Goal: Communication & Community: Share content

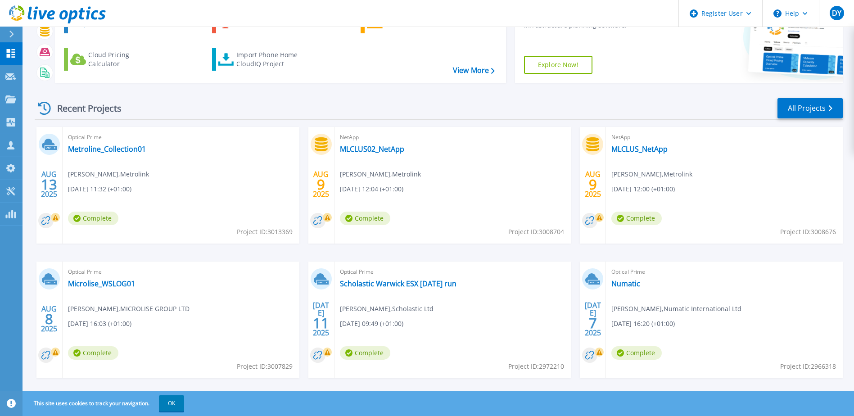
scroll to position [83, 0]
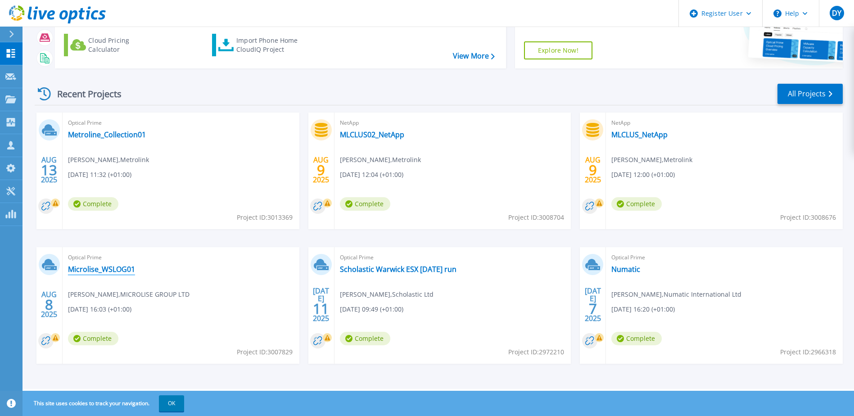
click at [87, 270] on link "Microlise_WSLOG01" at bounding box center [101, 269] width 67 height 9
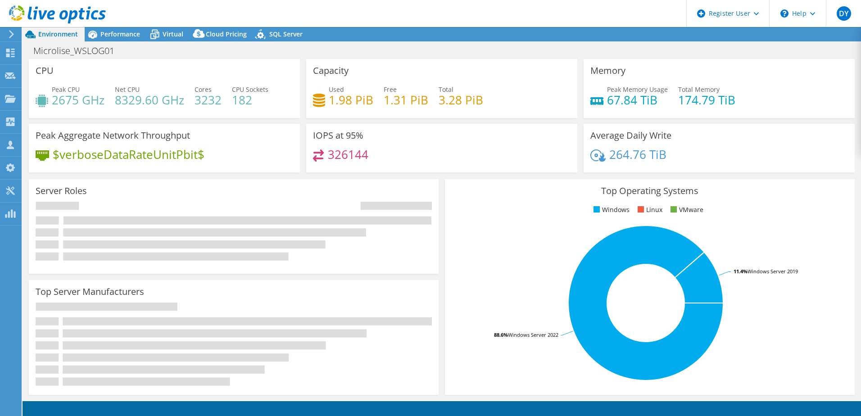
select select "USD"
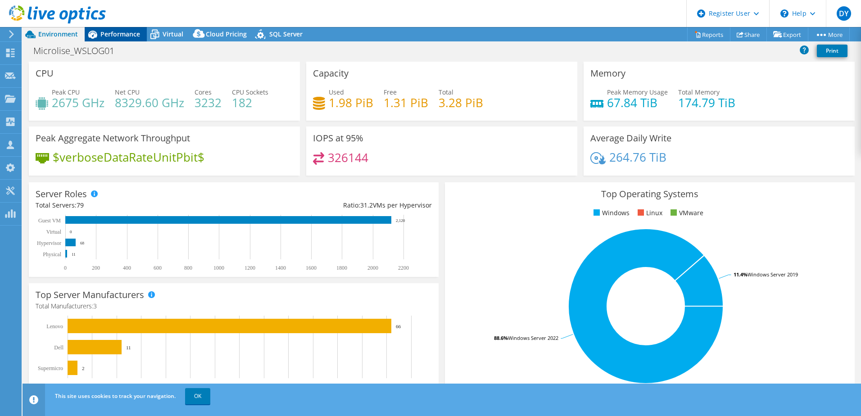
click at [111, 33] on span "Performance" at bounding box center [120, 34] width 40 height 9
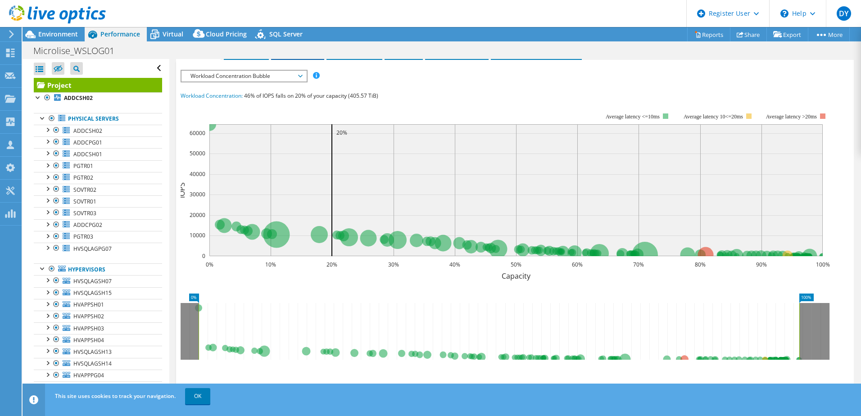
scroll to position [61, 0]
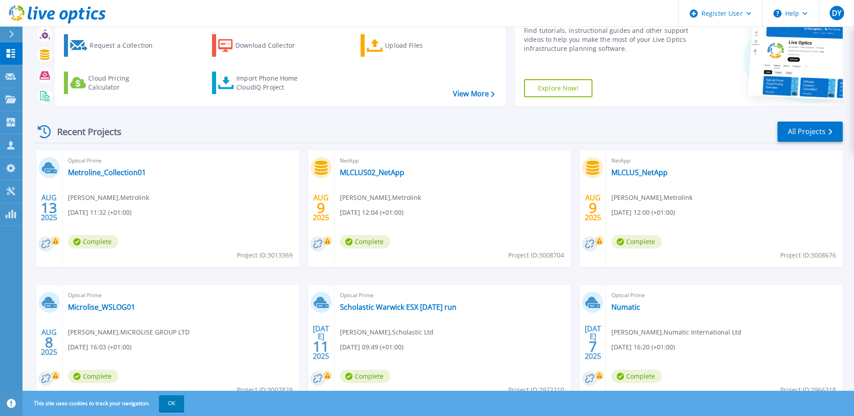
scroll to position [83, 0]
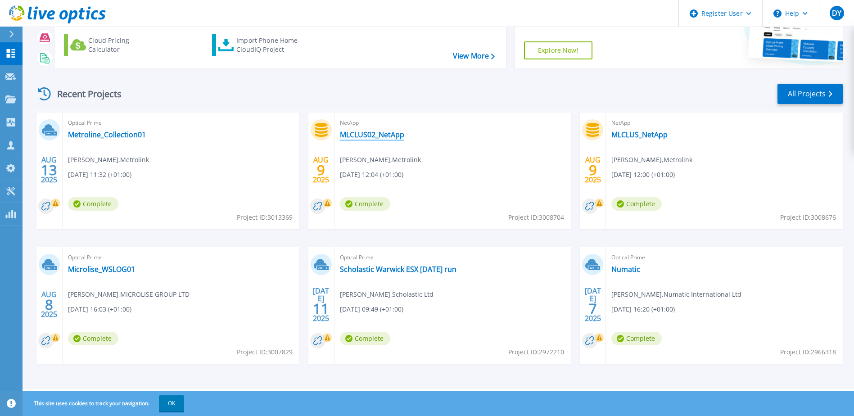
click at [353, 135] on link "MLCLUS02_NetApp" at bounding box center [372, 134] width 64 height 9
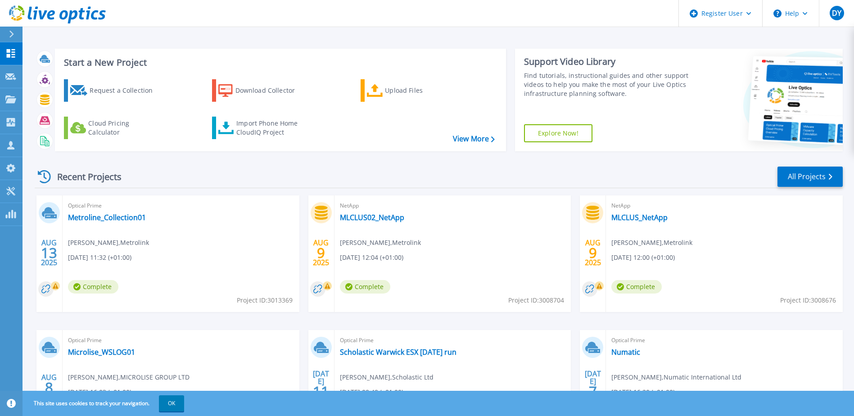
click at [246, 45] on div "Start a New Project Request a Collection Download Collector Upload Files Cloud …" at bounding box center [439, 99] width 808 height 117
click at [48, 97] on div "Projects" at bounding box center [41, 99] width 37 height 23
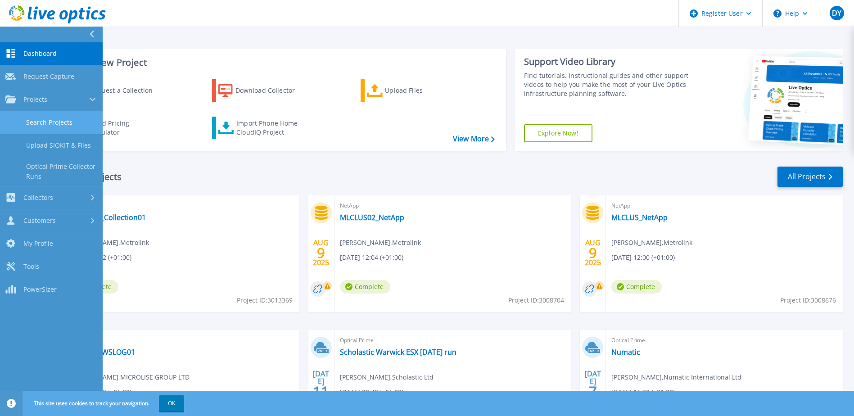
click at [51, 120] on link "Search Projects" at bounding box center [51, 122] width 103 height 23
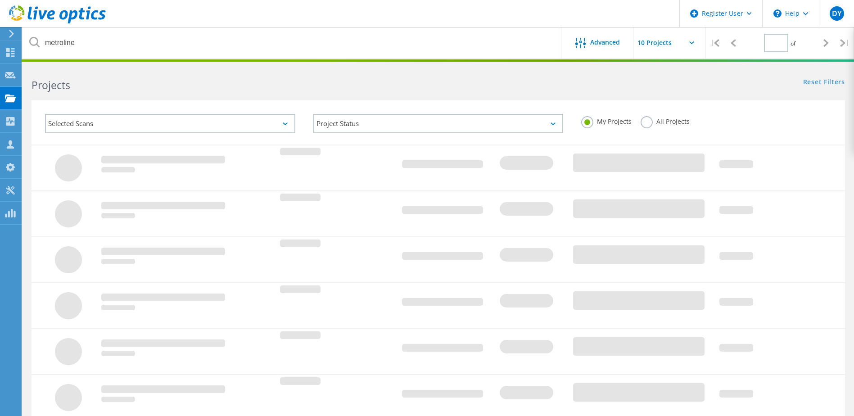
type input "1"
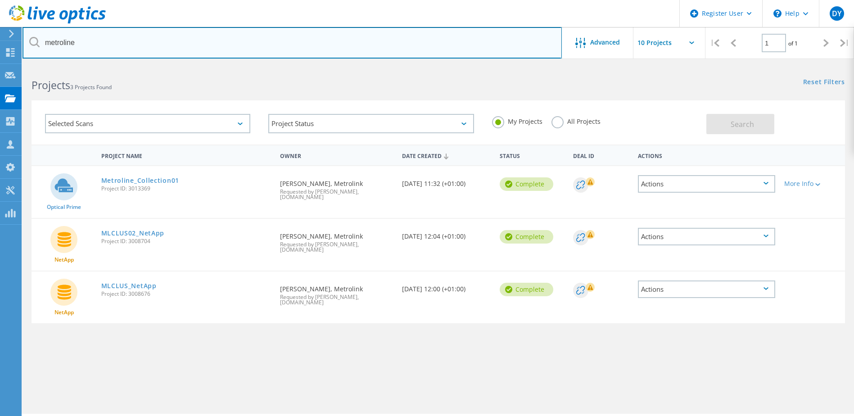
click at [69, 43] on input "metroline" at bounding box center [292, 43] width 539 height 32
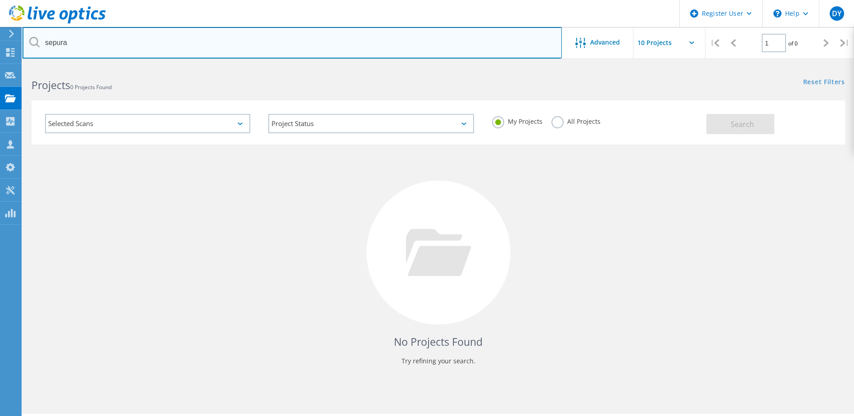
click at [102, 46] on input "sepura" at bounding box center [292, 43] width 539 height 32
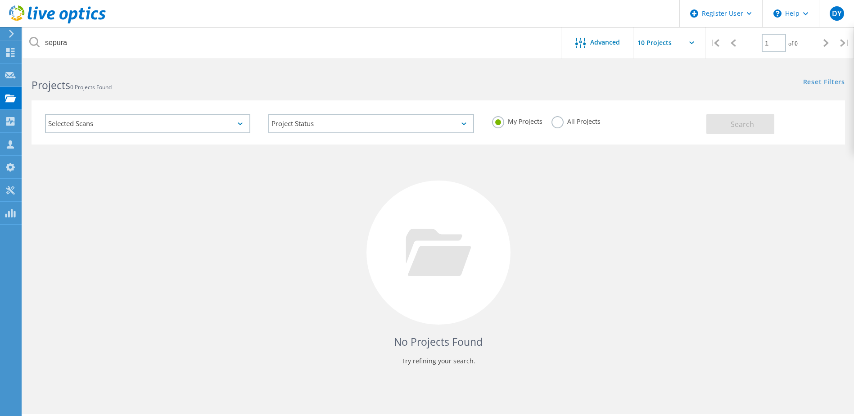
click at [553, 117] on label "All Projects" at bounding box center [576, 120] width 49 height 9
click at [0, 0] on input "All Projects" at bounding box center [0, 0] width 0 height 0
click at [715, 116] on div "Selected Scans Project Status In Progress Complete Published Anonymous Archived…" at bounding box center [439, 122] width 814 height 44
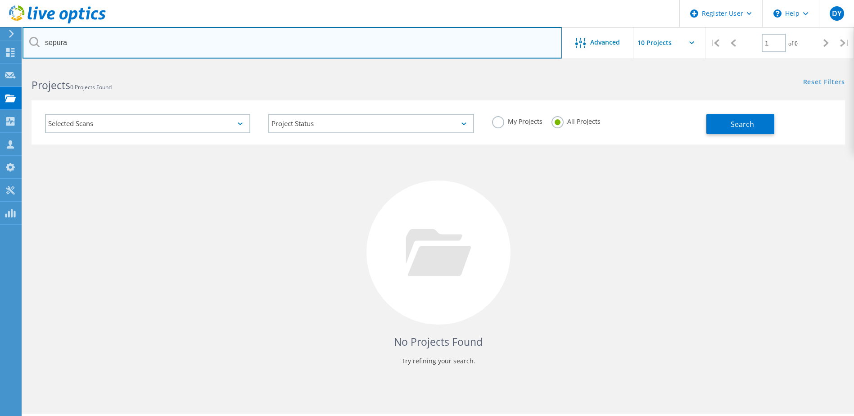
click at [64, 49] on input "sepura" at bounding box center [292, 43] width 539 height 32
type input "microlise"
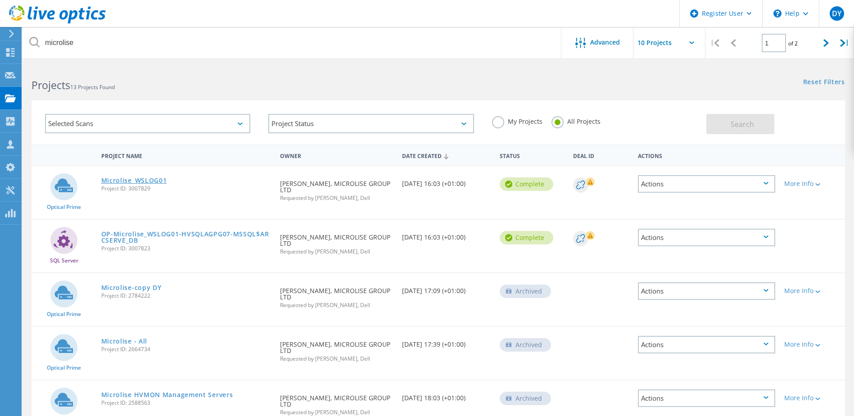
click at [139, 181] on link "Microlise_WSLOG01" at bounding box center [134, 180] width 66 height 6
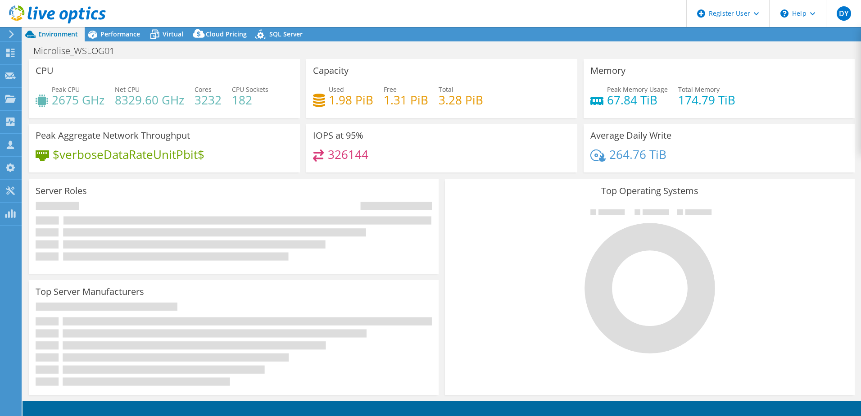
select select "USD"
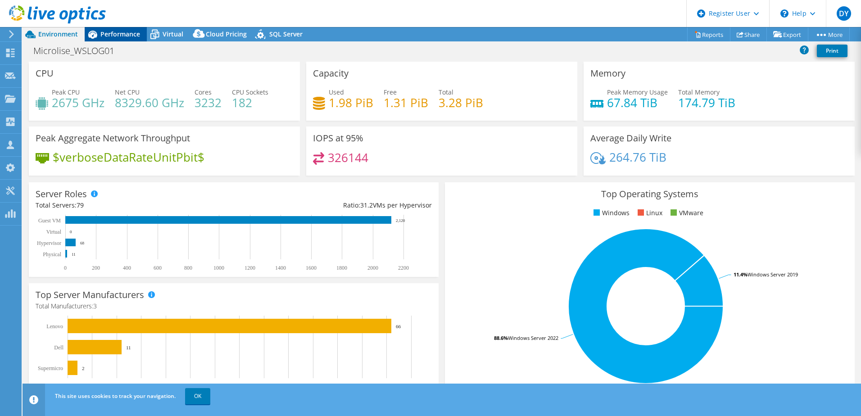
click at [115, 40] on div "Performance" at bounding box center [116, 34] width 62 height 14
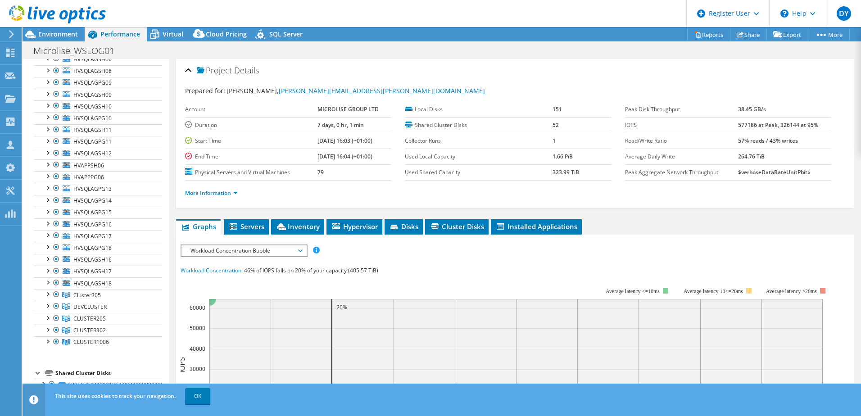
scroll to position [720, 0]
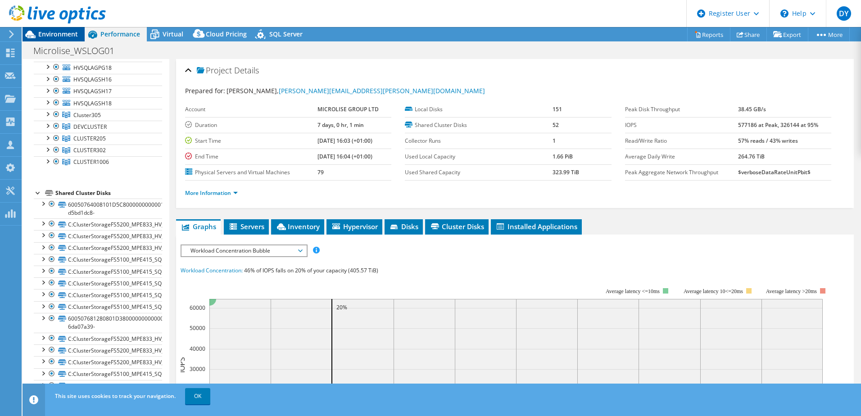
click at [37, 34] on icon at bounding box center [31, 35] width 16 height 16
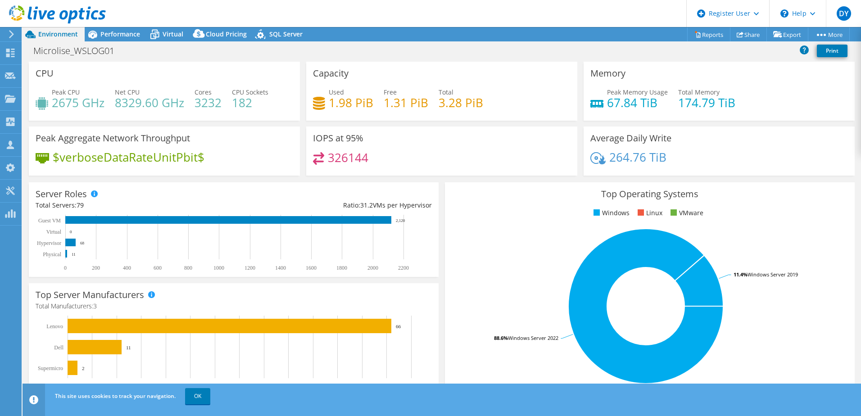
click at [154, 162] on h4 "$verboseDataRateUnitPbit$" at bounding box center [129, 157] width 152 height 10
click at [124, 31] on span "Performance" at bounding box center [120, 34] width 40 height 9
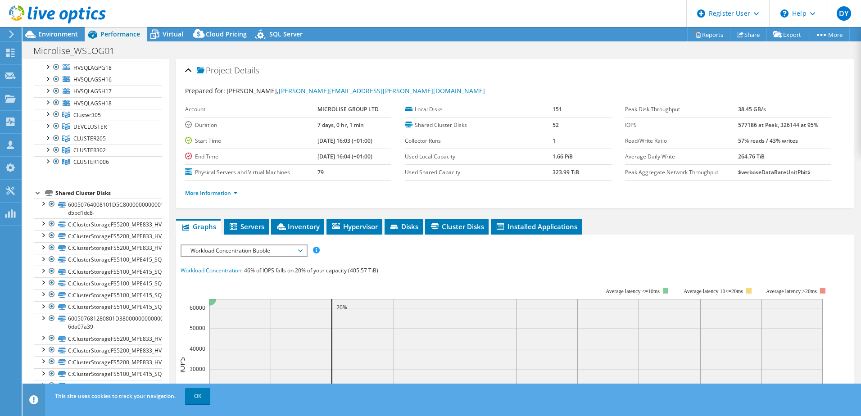
click at [47, 28] on div at bounding box center [53, 15] width 106 height 30
click at [49, 31] on span "Environment" at bounding box center [58, 34] width 40 height 9
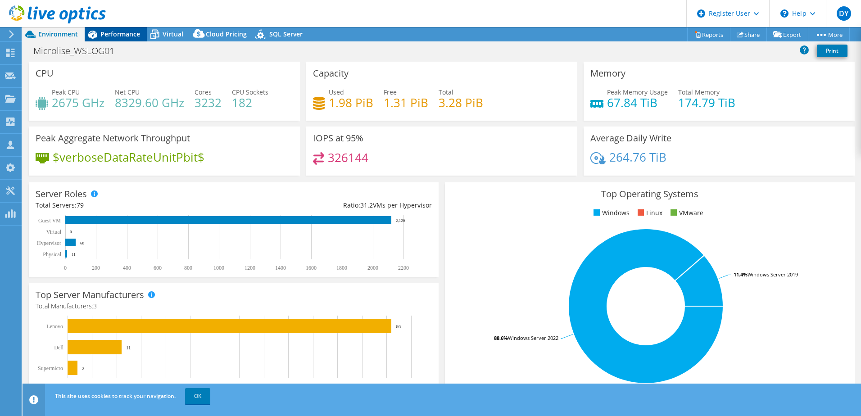
click at [133, 35] on span "Performance" at bounding box center [120, 34] width 40 height 9
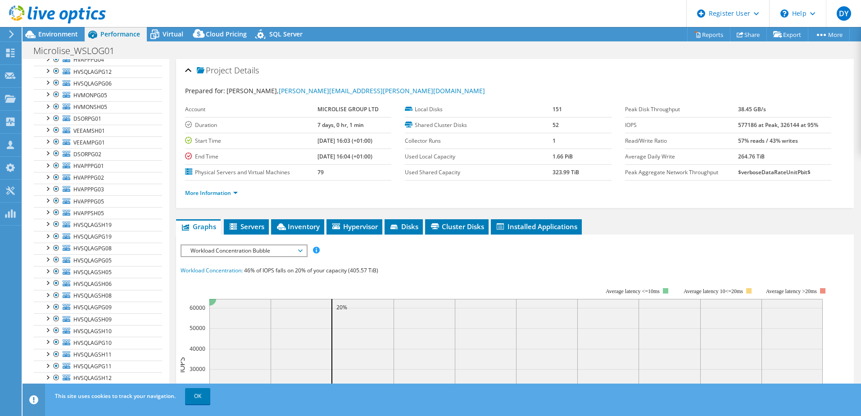
scroll to position [315, 0]
click at [55, 223] on div at bounding box center [56, 224] width 9 height 11
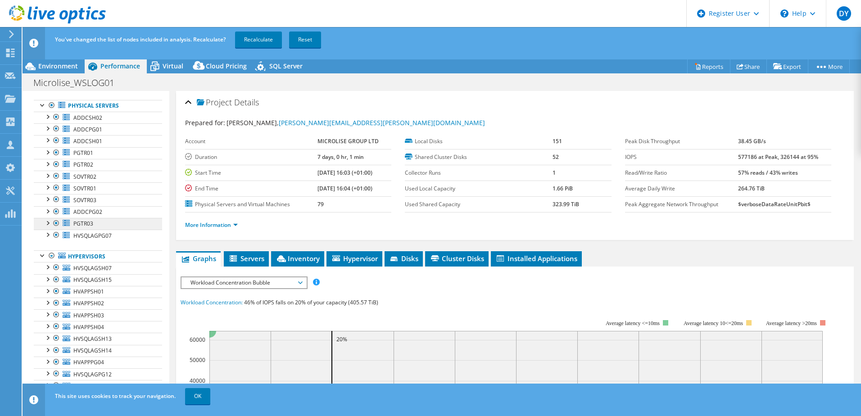
scroll to position [270, 0]
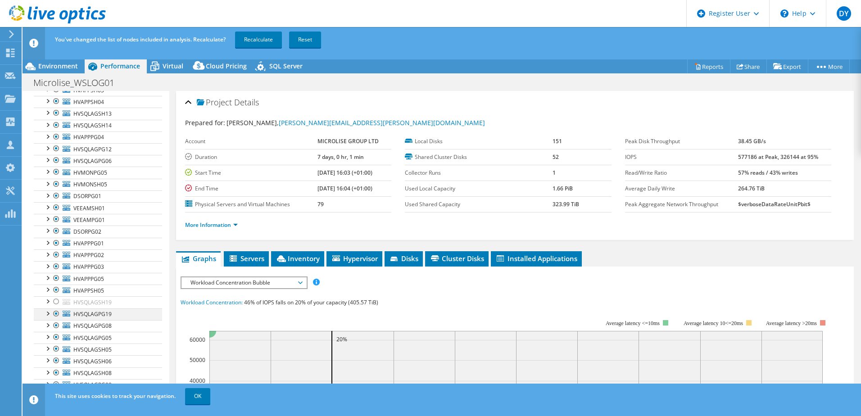
click at [56, 315] on div at bounding box center [56, 313] width 9 height 11
click at [53, 329] on div at bounding box center [56, 325] width 9 height 11
click at [55, 338] on div at bounding box center [56, 337] width 9 height 11
click at [56, 351] on div at bounding box center [56, 349] width 9 height 11
click at [54, 362] on div at bounding box center [56, 360] width 9 height 11
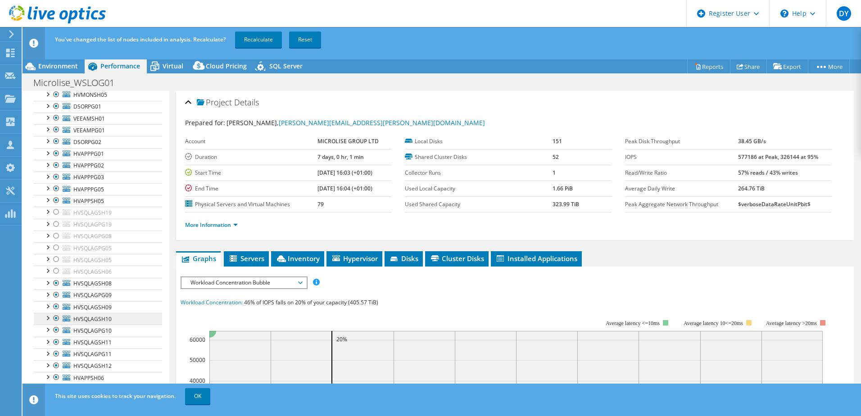
scroll to position [360, 0]
click at [54, 282] on div at bounding box center [56, 282] width 9 height 11
click at [54, 294] on div at bounding box center [56, 294] width 9 height 11
click at [58, 307] on div at bounding box center [56, 306] width 9 height 11
click at [57, 319] on div at bounding box center [56, 318] width 9 height 11
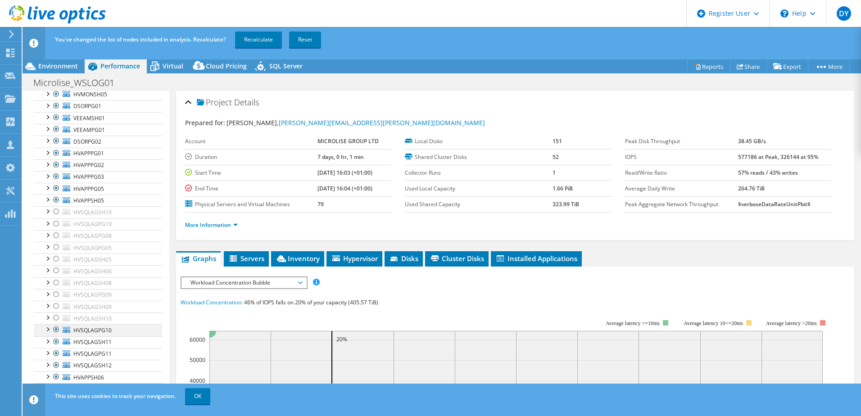
click at [55, 325] on div at bounding box center [56, 329] width 9 height 11
click at [55, 343] on div at bounding box center [56, 341] width 9 height 11
click at [55, 353] on div at bounding box center [56, 353] width 9 height 11
click at [55, 362] on div at bounding box center [56, 365] width 9 height 11
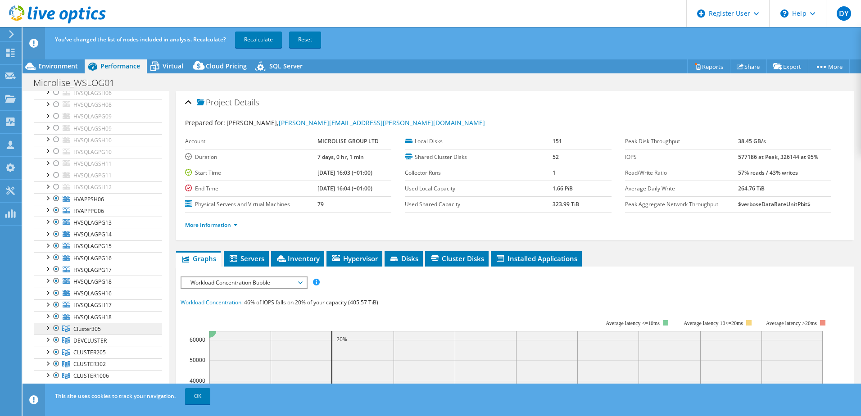
scroll to position [540, 0]
click at [58, 219] on div at bounding box center [56, 220] width 9 height 11
click at [57, 232] on div at bounding box center [56, 232] width 9 height 11
click at [54, 245] on div at bounding box center [56, 244] width 9 height 11
click at [55, 256] on div at bounding box center [56, 255] width 9 height 11
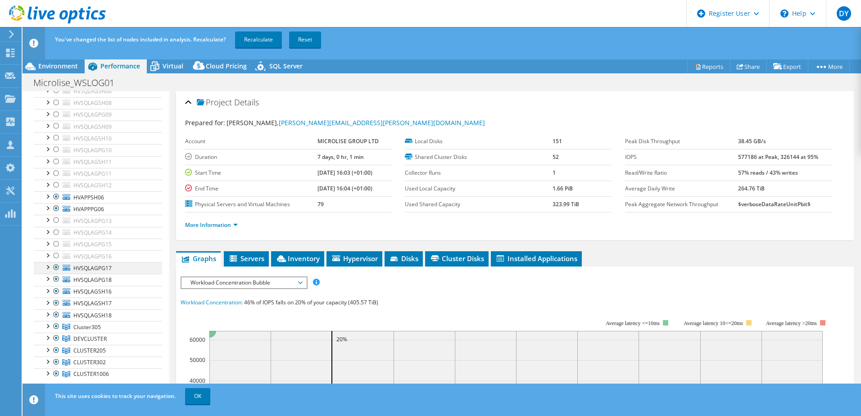
click at [55, 268] on div at bounding box center [56, 267] width 9 height 11
click at [57, 278] on div at bounding box center [56, 279] width 9 height 11
click at [56, 286] on div at bounding box center [56, 291] width 9 height 11
click at [55, 304] on div at bounding box center [56, 303] width 9 height 11
click at [57, 317] on div at bounding box center [56, 314] width 9 height 11
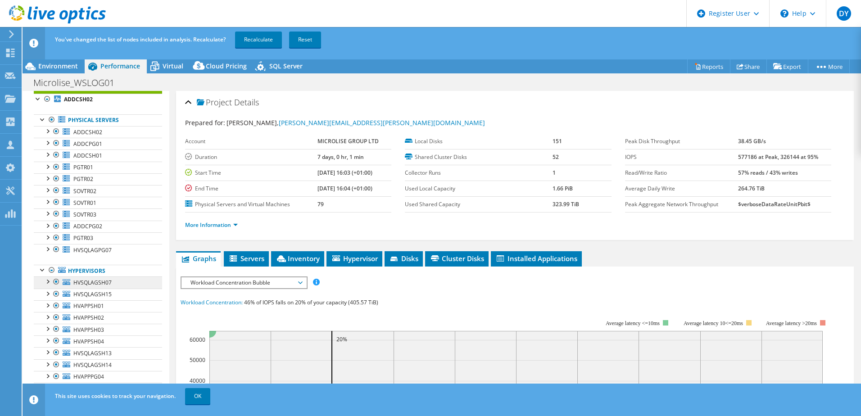
scroll to position [45, 0]
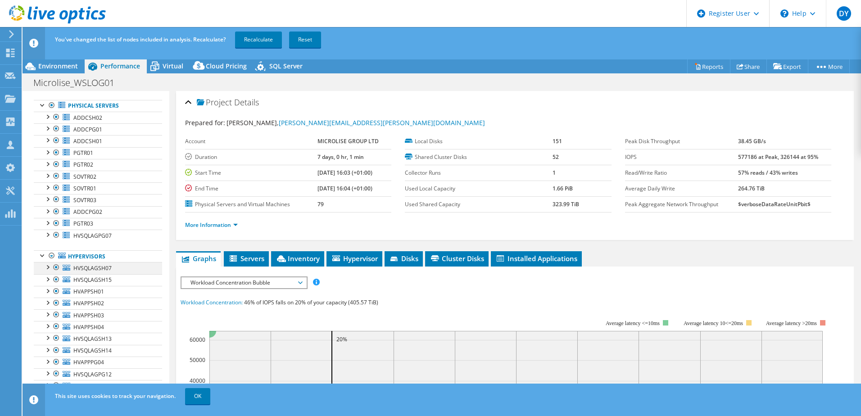
click at [54, 267] on div at bounding box center [56, 267] width 9 height 11
click at [54, 277] on div at bounding box center [56, 279] width 9 height 11
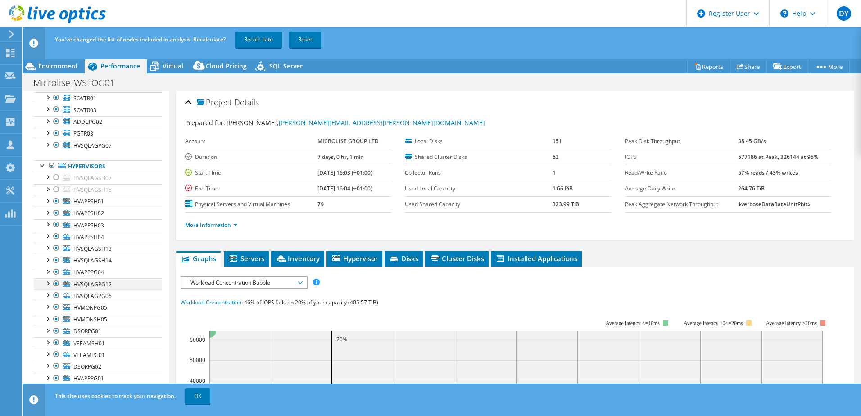
click at [57, 283] on div at bounding box center [56, 283] width 9 height 11
click at [56, 246] on div at bounding box center [56, 248] width 9 height 11
click at [59, 258] on div at bounding box center [56, 260] width 9 height 11
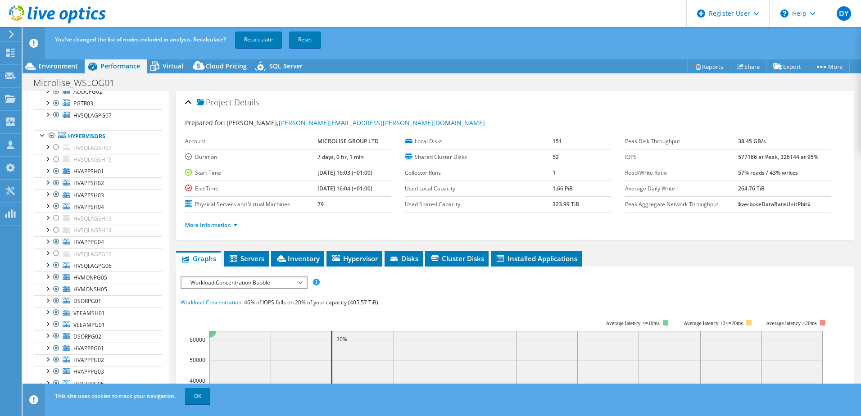
scroll to position [180, 0]
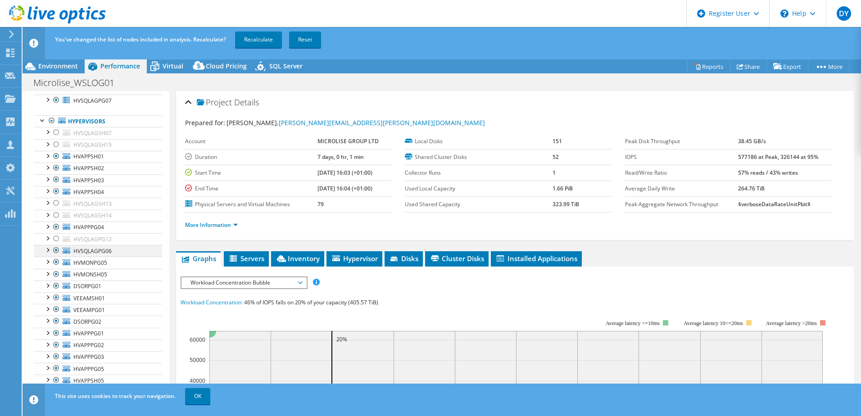
click at [56, 251] on div at bounding box center [56, 250] width 9 height 11
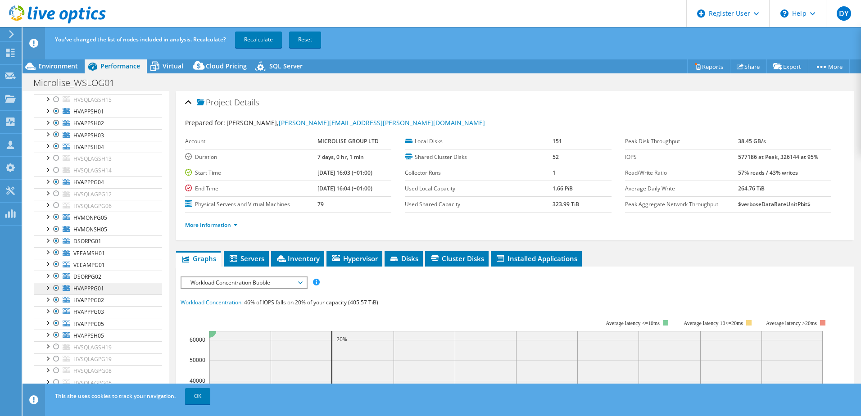
scroll to position [0, 0]
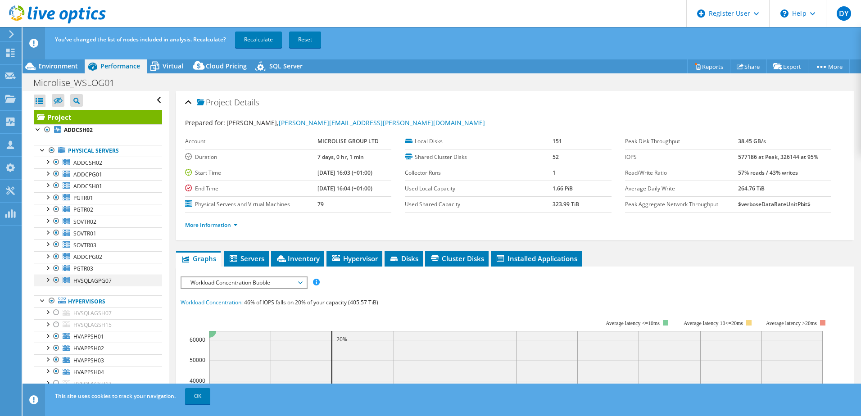
click at [57, 279] on div at bounding box center [56, 280] width 9 height 11
click at [705, 64] on link "Reports" at bounding box center [708, 66] width 43 height 14
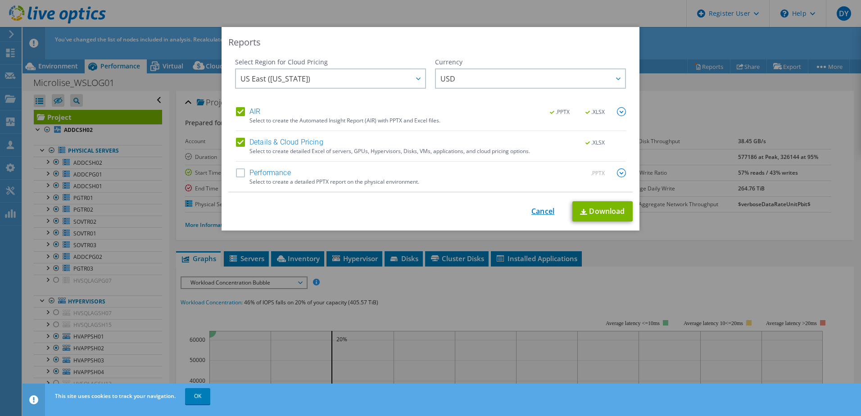
click at [535, 209] on link "Cancel" at bounding box center [542, 211] width 23 height 9
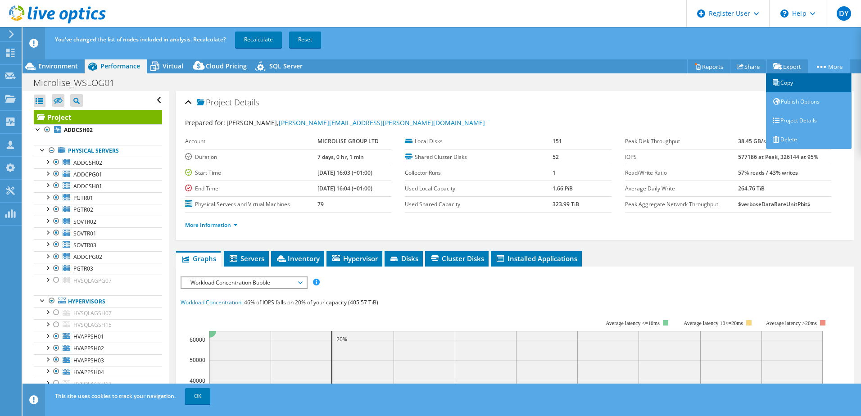
click at [791, 83] on link "Copy" at bounding box center [809, 82] width 86 height 19
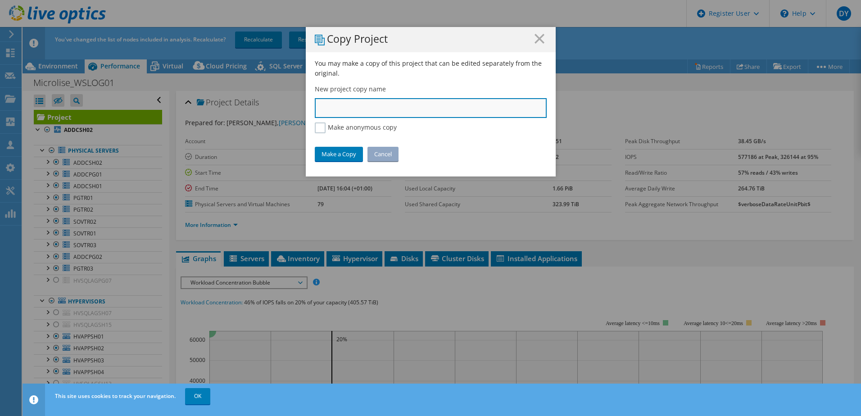
click at [442, 107] on input "text" at bounding box center [431, 108] width 232 height 20
type input "Didem_Microlise_copy"
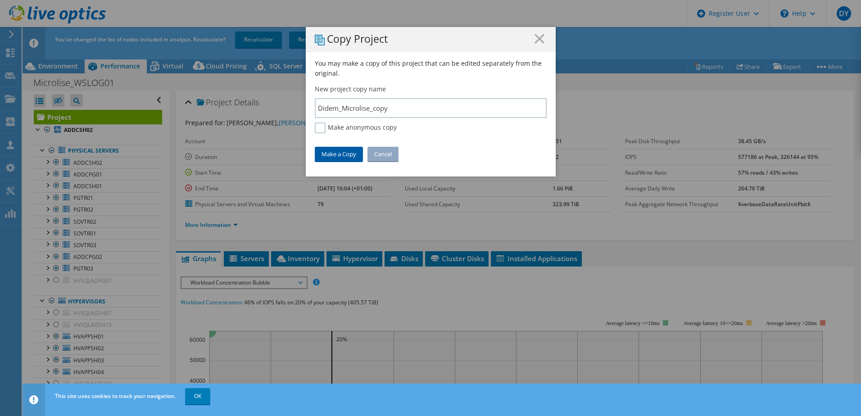
click at [335, 159] on link "Make a Copy" at bounding box center [339, 154] width 48 height 14
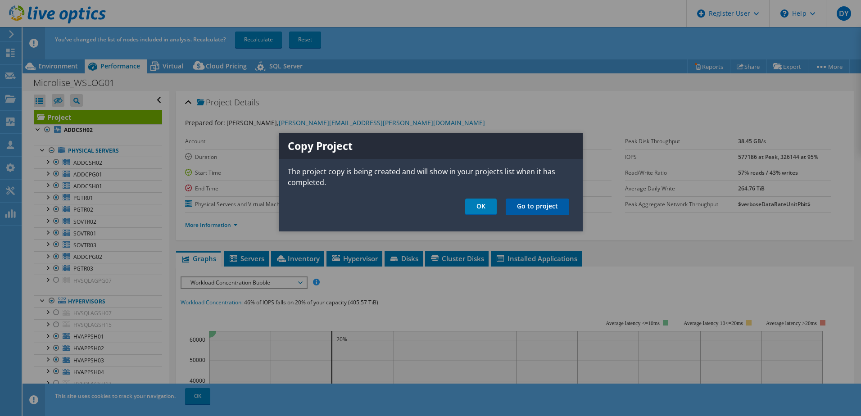
click at [542, 209] on link "Go to project" at bounding box center [537, 207] width 63 height 17
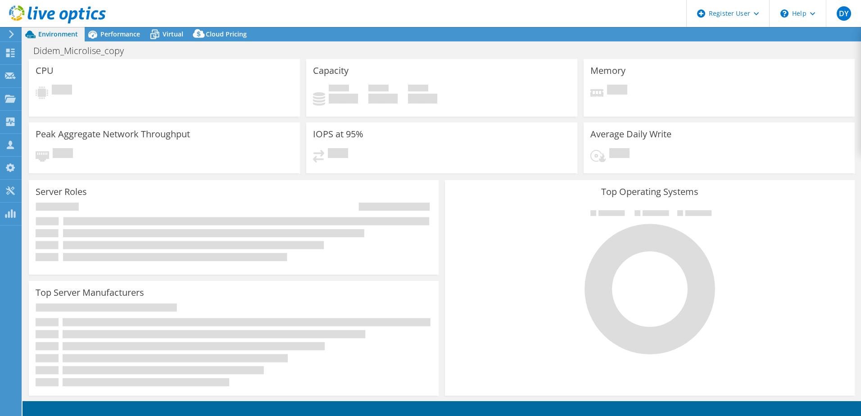
select select "USD"
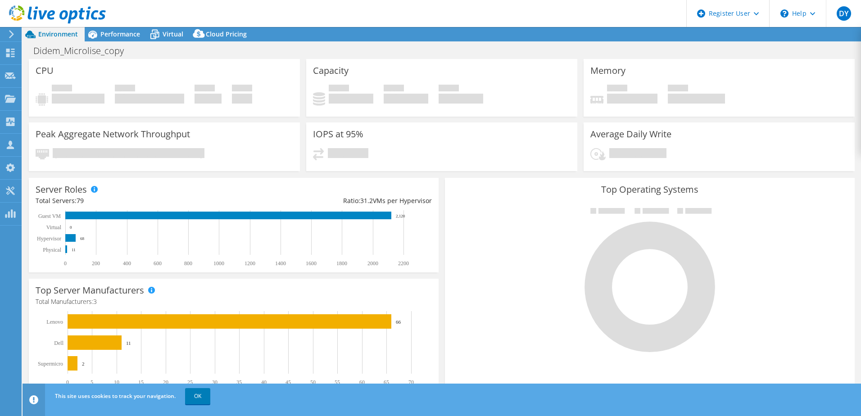
scroll to position [180, 0]
click at [41, 100] on div "Projects" at bounding box center [42, 99] width 43 height 23
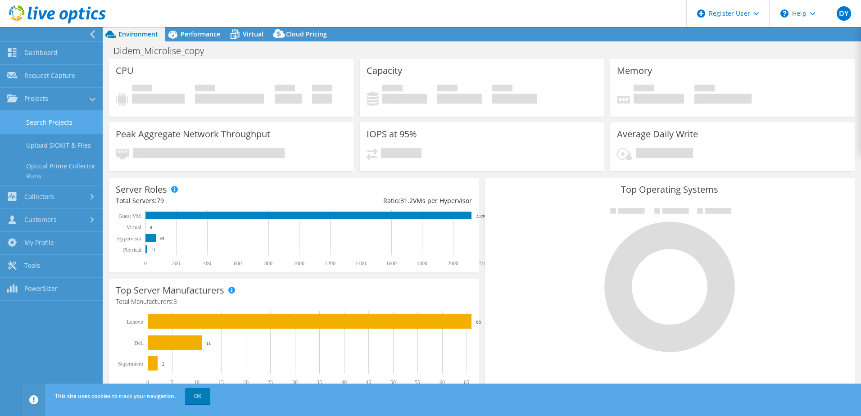
click at [44, 124] on link "Search Projects" at bounding box center [51, 122] width 103 height 23
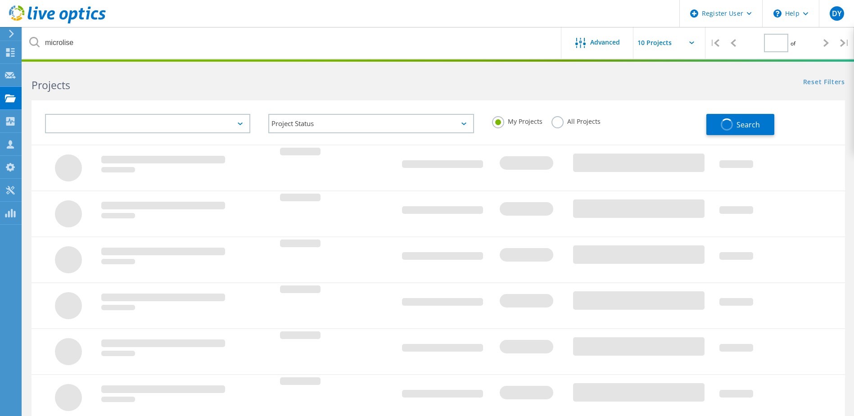
type input "1"
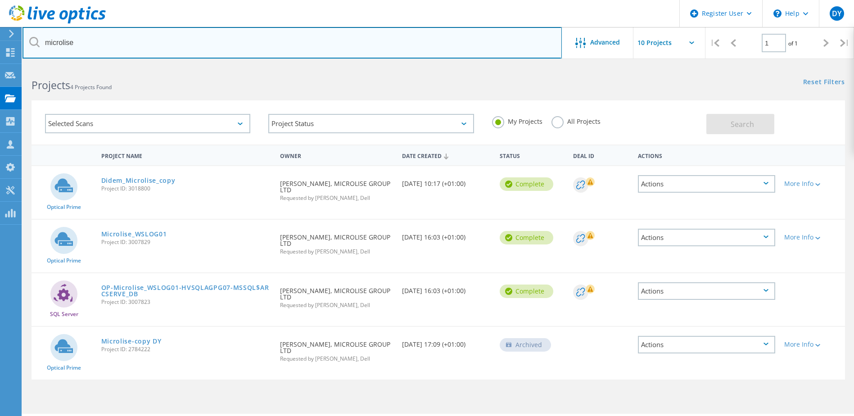
click at [65, 41] on input "microlise" at bounding box center [292, 43] width 539 height 32
type input "sepura"
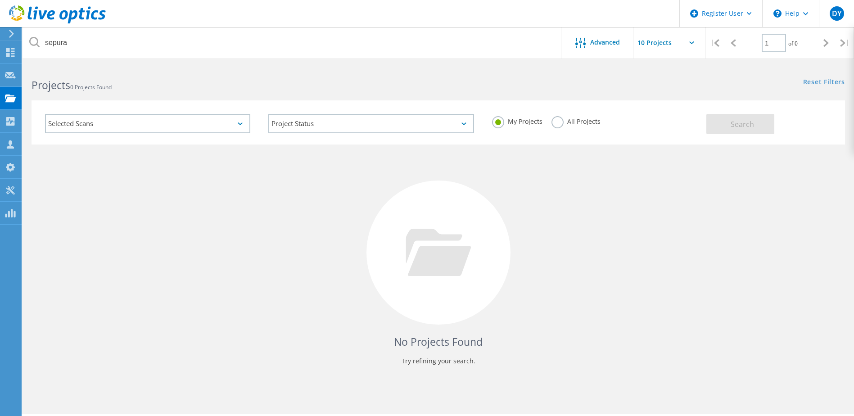
click at [557, 121] on label "All Projects" at bounding box center [576, 120] width 49 height 9
click at [0, 0] on input "All Projects" at bounding box center [0, 0] width 0 height 0
click at [743, 129] on button "Search" at bounding box center [741, 124] width 68 height 20
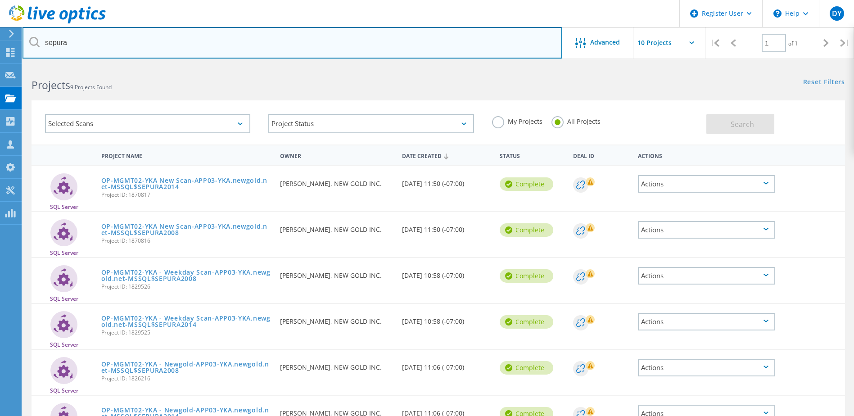
click at [59, 42] on input "sepura" at bounding box center [292, 43] width 539 height 32
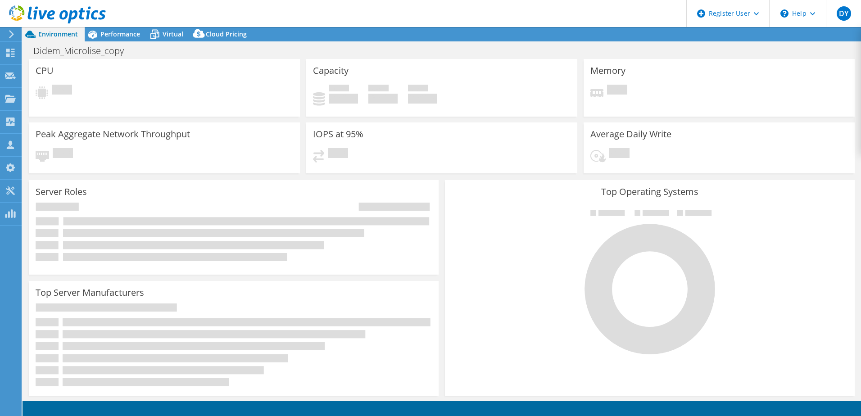
select select "USD"
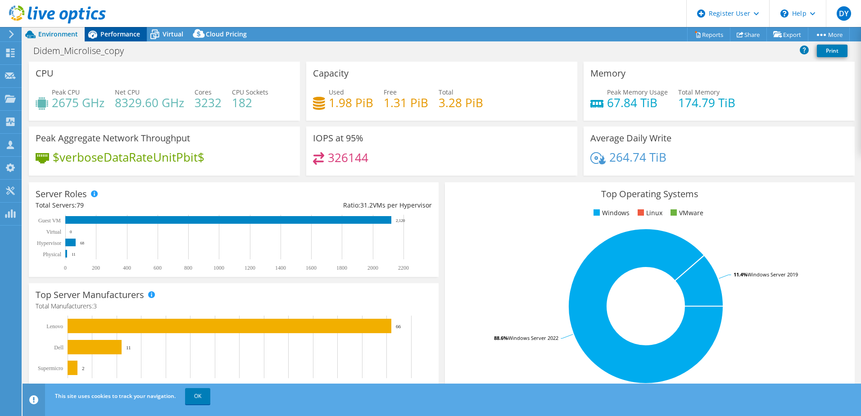
click at [109, 32] on span "Performance" at bounding box center [120, 34] width 40 height 9
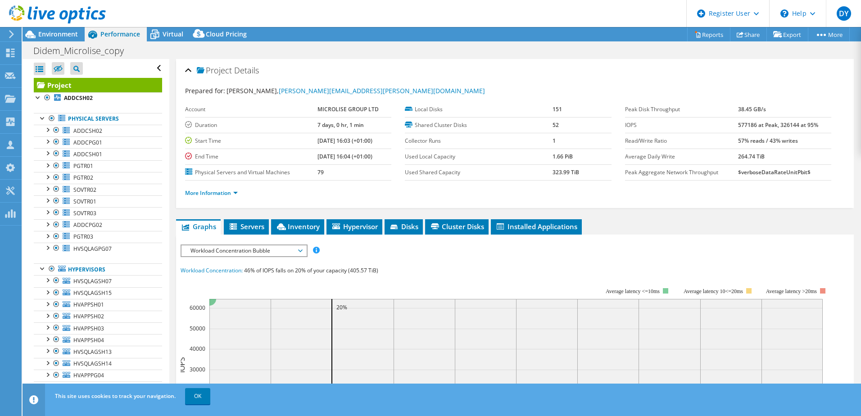
click at [54, 28] on div at bounding box center [53, 15] width 106 height 30
click at [32, 98] on div "Projects" at bounding box center [42, 99] width 43 height 23
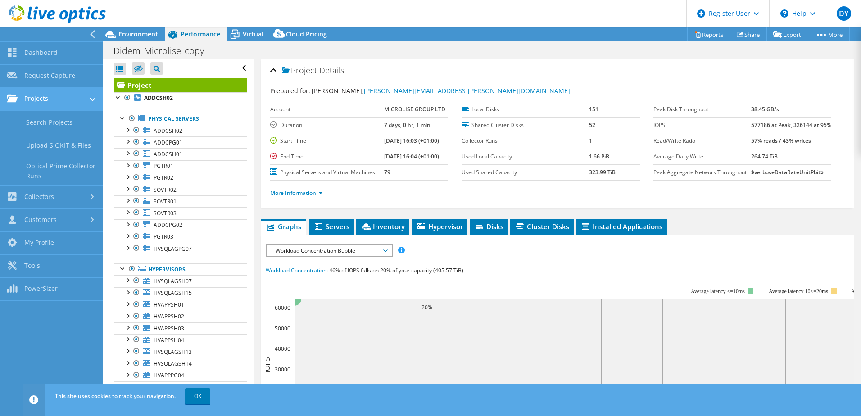
click at [40, 100] on link "Projects" at bounding box center [51, 99] width 103 height 23
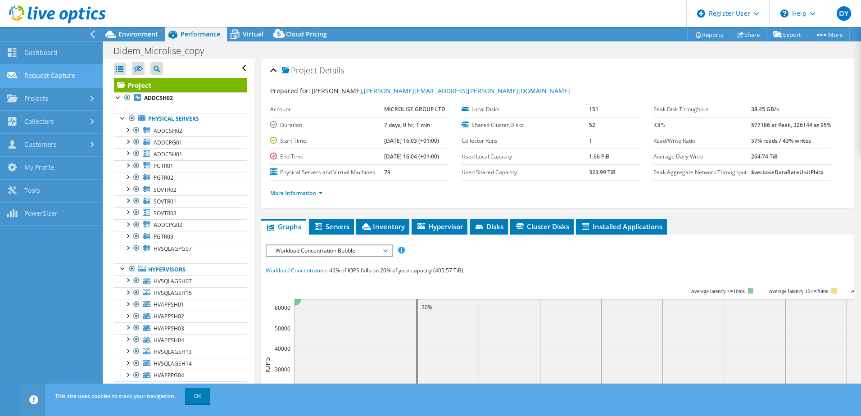
click at [68, 76] on link "Request Capture" at bounding box center [51, 76] width 103 height 23
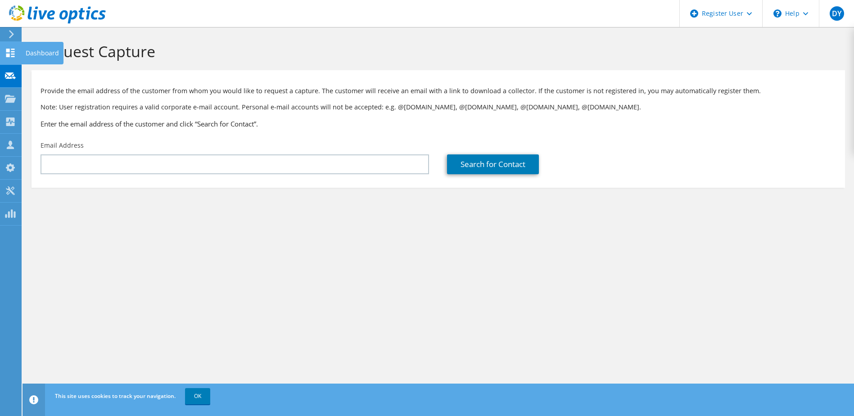
click at [31, 50] on div "Dashboard" at bounding box center [42, 53] width 42 height 23
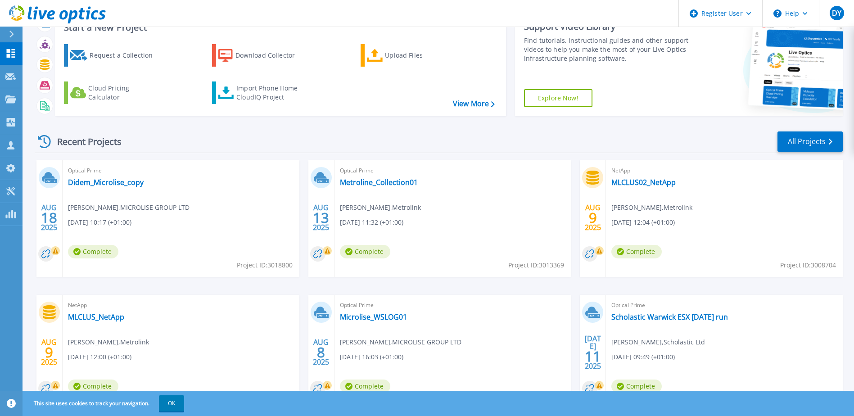
scroll to position [83, 0]
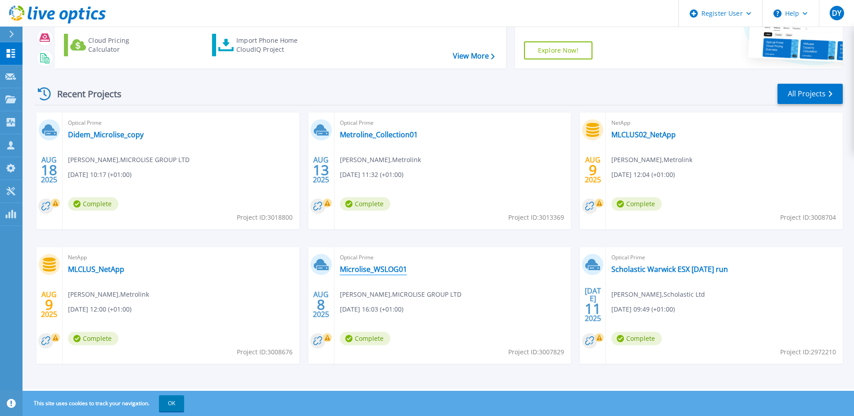
click at [366, 267] on link "Microlise_WSLOG01" at bounding box center [373, 269] width 67 height 9
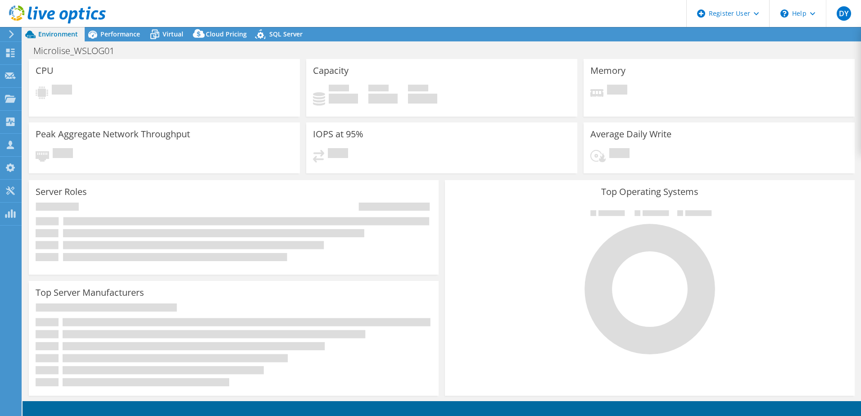
select select "USD"
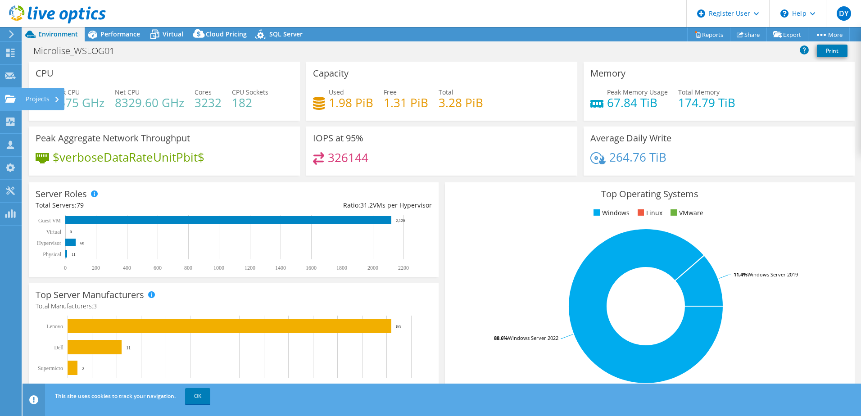
click at [32, 96] on div "Projects" at bounding box center [42, 99] width 43 height 23
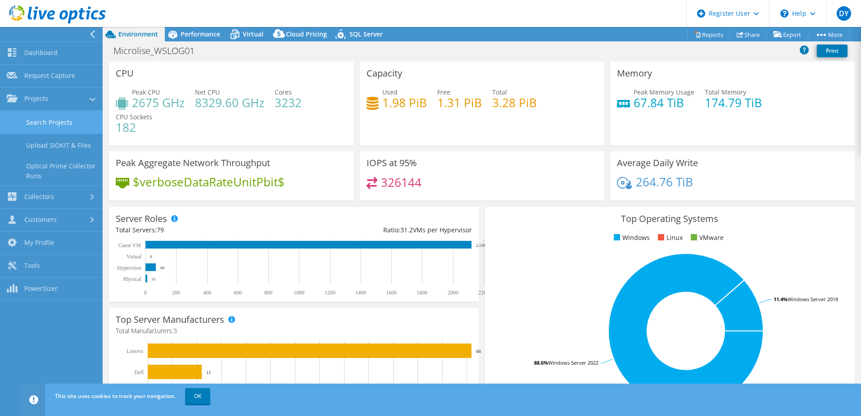
click at [44, 121] on link "Search Projects" at bounding box center [51, 122] width 103 height 23
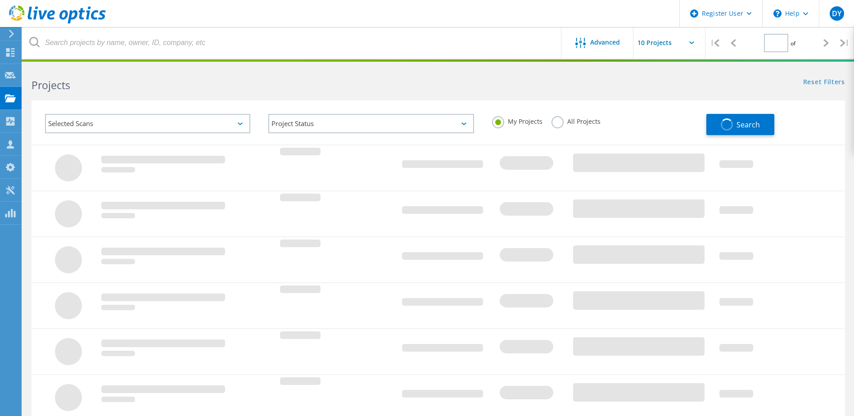
type input "1"
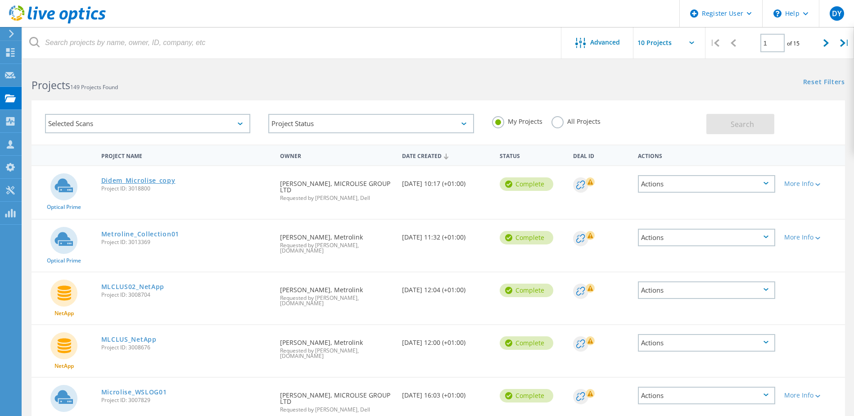
click at [158, 177] on link "Didem_Microlise_copy" at bounding box center [138, 180] width 74 height 6
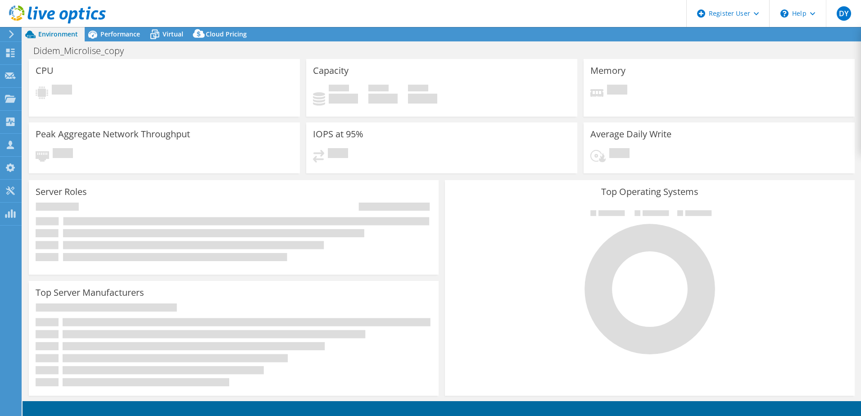
select select "USD"
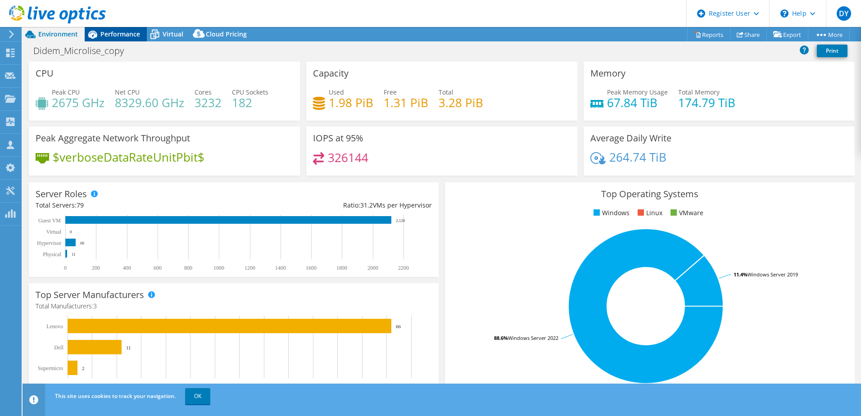
click at [115, 31] on span "Performance" at bounding box center [120, 34] width 40 height 9
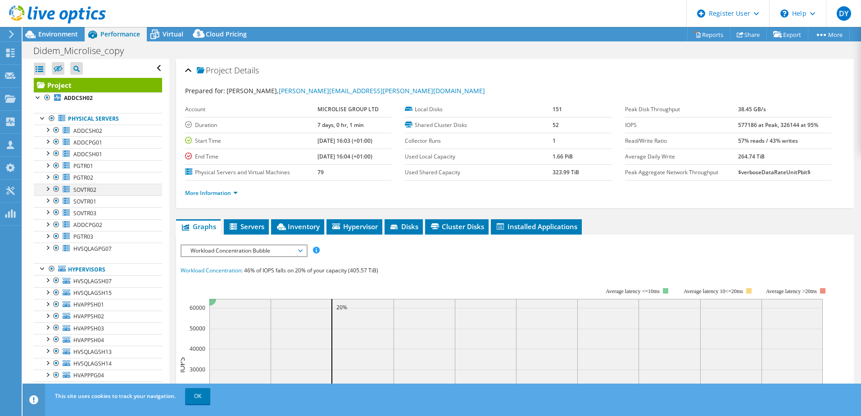
scroll to position [45, 0]
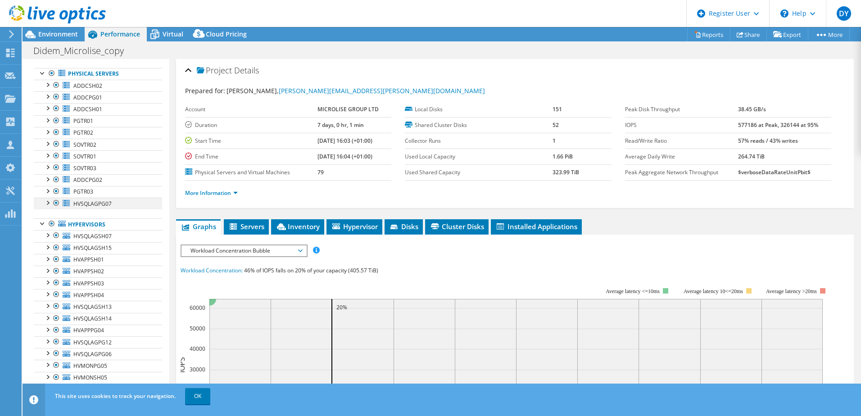
click at [59, 203] on div at bounding box center [56, 203] width 9 height 11
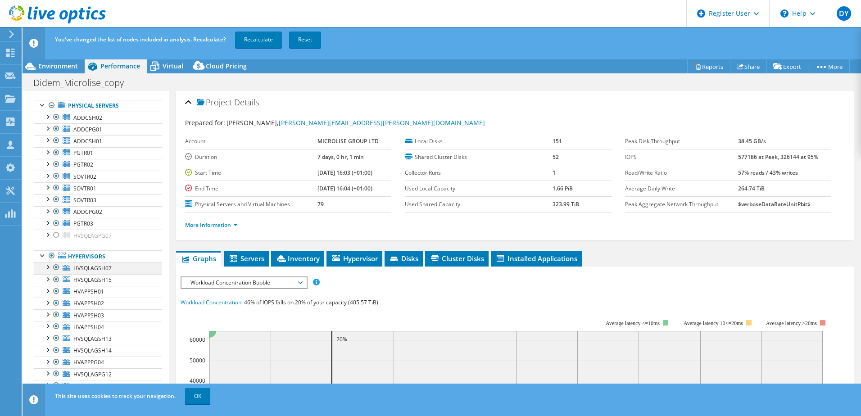
click at [58, 266] on div at bounding box center [56, 267] width 9 height 11
click at [58, 277] on div at bounding box center [56, 279] width 9 height 11
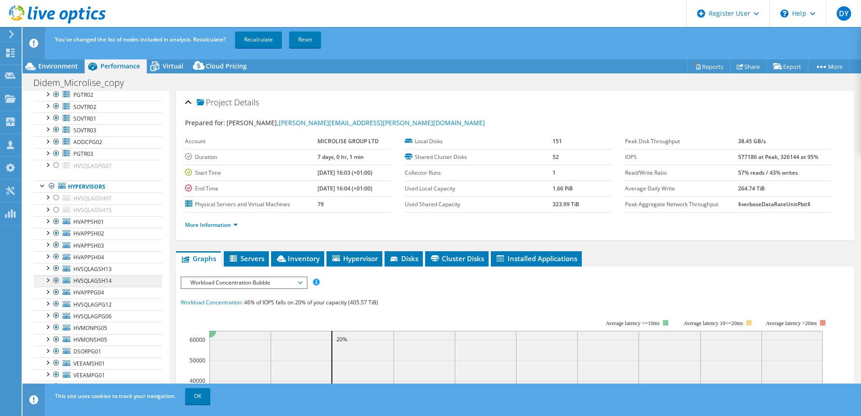
scroll to position [135, 0]
click at [55, 284] on div at bounding box center [56, 283] width 9 height 11
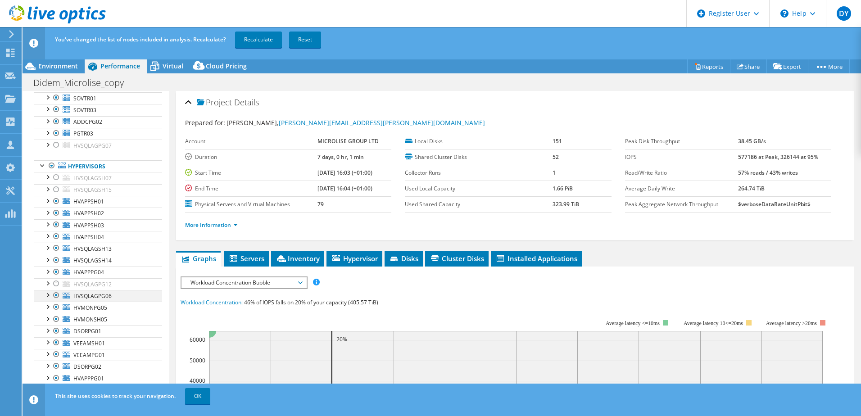
click at [57, 293] on div at bounding box center [56, 295] width 9 height 11
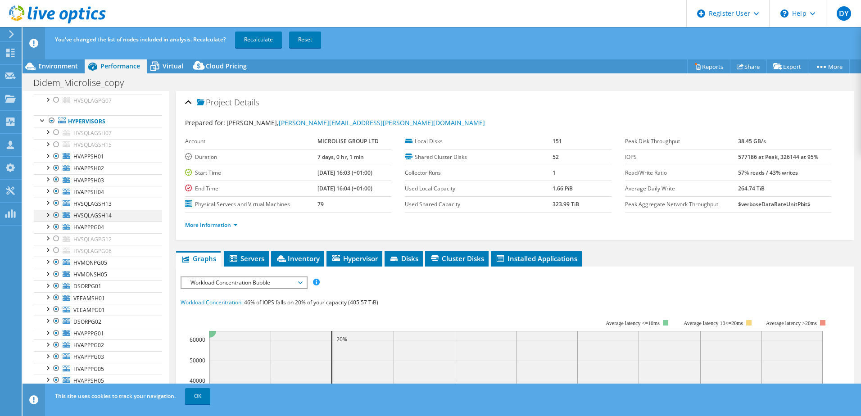
click at [54, 212] on div at bounding box center [56, 215] width 9 height 11
click at [54, 204] on div at bounding box center [56, 203] width 9 height 11
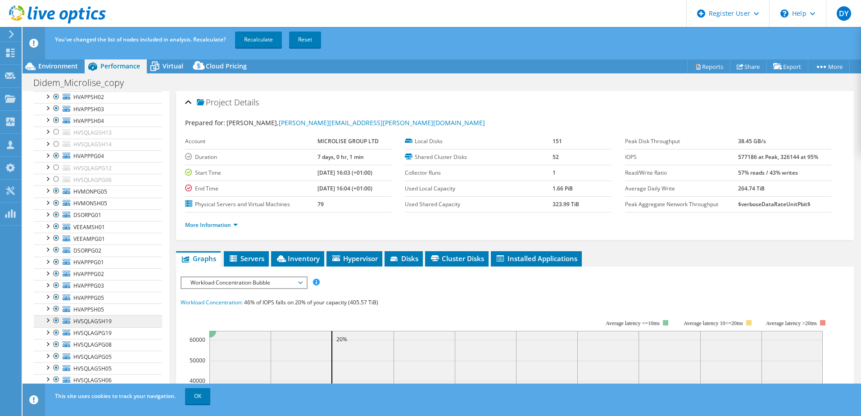
scroll to position [270, 0]
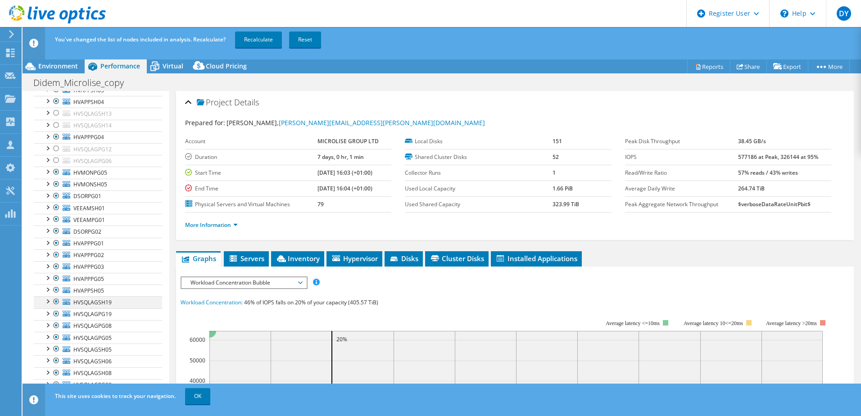
click at [56, 302] on div at bounding box center [56, 301] width 9 height 11
click at [55, 314] on div at bounding box center [56, 313] width 9 height 11
click at [56, 325] on div at bounding box center [56, 325] width 9 height 11
click at [58, 338] on div at bounding box center [56, 337] width 9 height 11
click at [58, 349] on div at bounding box center [56, 349] width 9 height 11
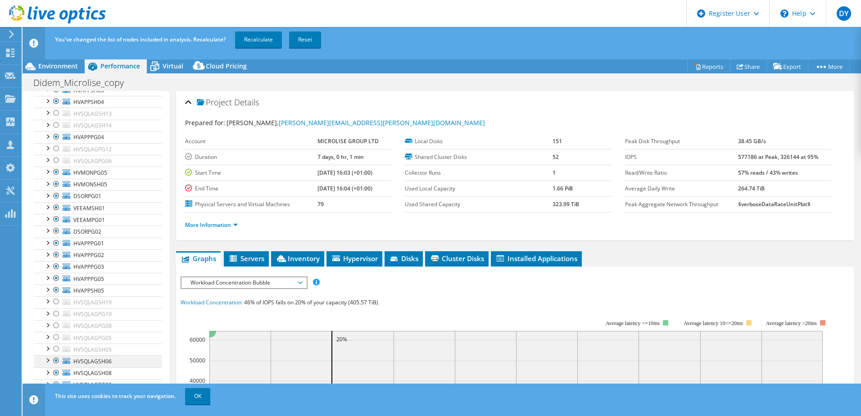
click at [57, 362] on div at bounding box center [56, 360] width 9 height 11
click at [55, 377] on div at bounding box center [56, 372] width 9 height 11
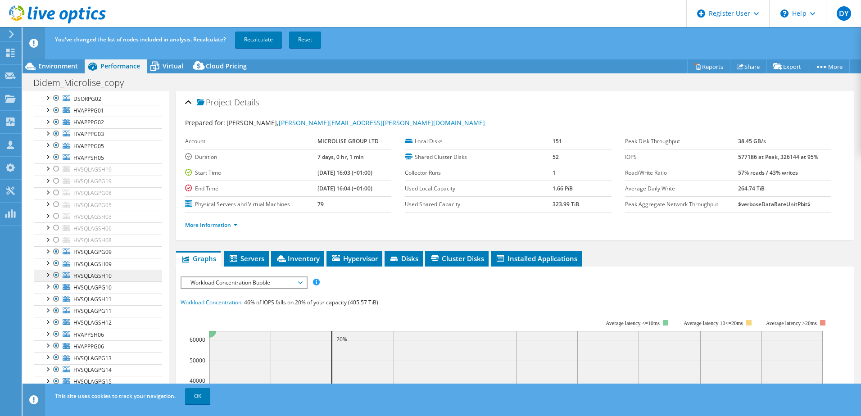
scroll to position [405, 0]
click at [59, 251] on div at bounding box center [56, 249] width 9 height 11
click at [56, 263] on div at bounding box center [56, 261] width 9 height 11
click at [56, 272] on div at bounding box center [56, 272] width 9 height 11
click at [56, 281] on div at bounding box center [56, 284] width 9 height 11
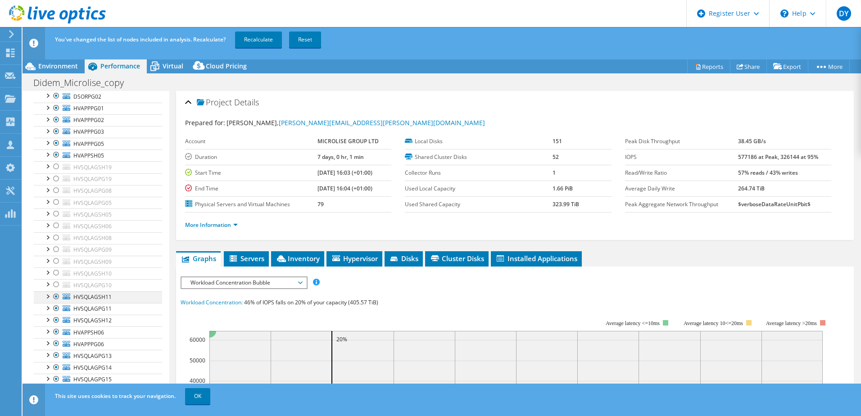
click at [59, 293] on div at bounding box center [56, 296] width 9 height 11
click at [57, 305] on div at bounding box center [56, 308] width 9 height 11
click at [58, 319] on div at bounding box center [56, 320] width 9 height 11
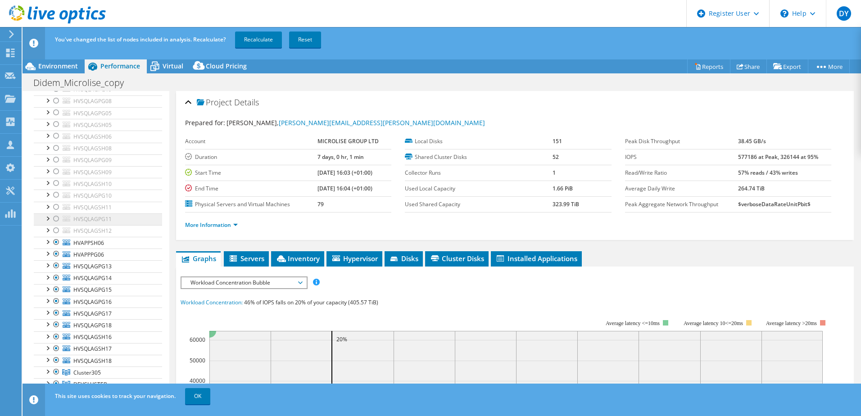
scroll to position [495, 0]
click at [53, 268] on div at bounding box center [56, 265] width 9 height 11
click at [56, 283] on link "HVSQLAGPG14" at bounding box center [98, 278] width 128 height 12
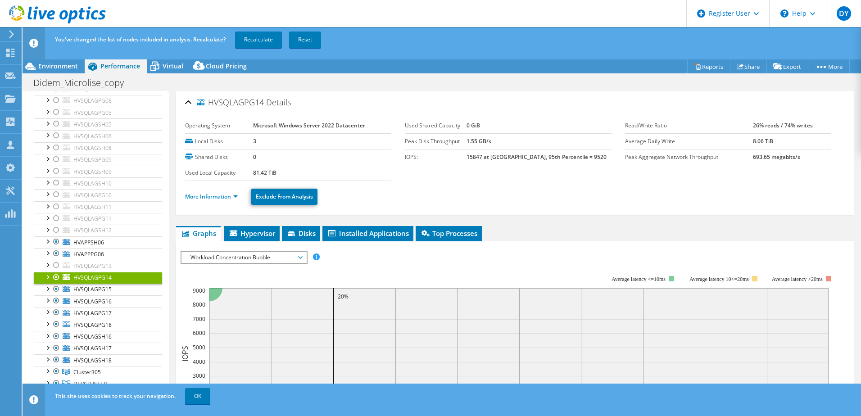
click at [52, 276] on div at bounding box center [56, 277] width 9 height 11
click at [58, 292] on div at bounding box center [56, 289] width 9 height 11
click at [53, 301] on div at bounding box center [56, 300] width 9 height 11
click at [54, 313] on div at bounding box center [56, 312] width 9 height 11
click at [56, 323] on div at bounding box center [56, 324] width 9 height 11
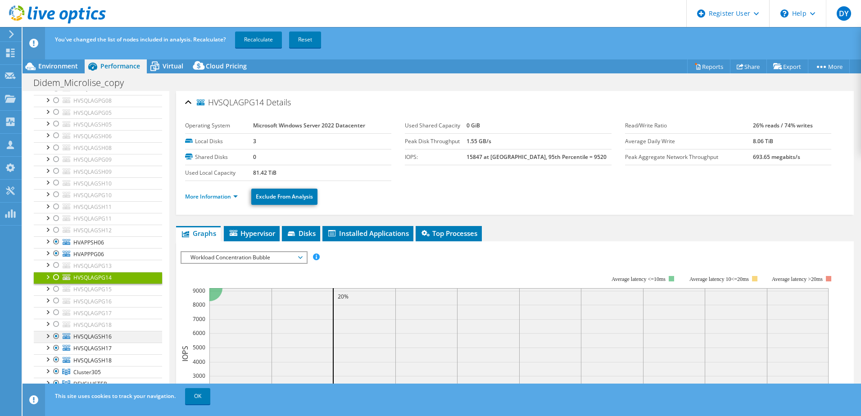
click at [54, 338] on div at bounding box center [56, 336] width 9 height 11
click at [54, 345] on div at bounding box center [56, 348] width 9 height 11
click at [58, 359] on div at bounding box center [56, 359] width 9 height 11
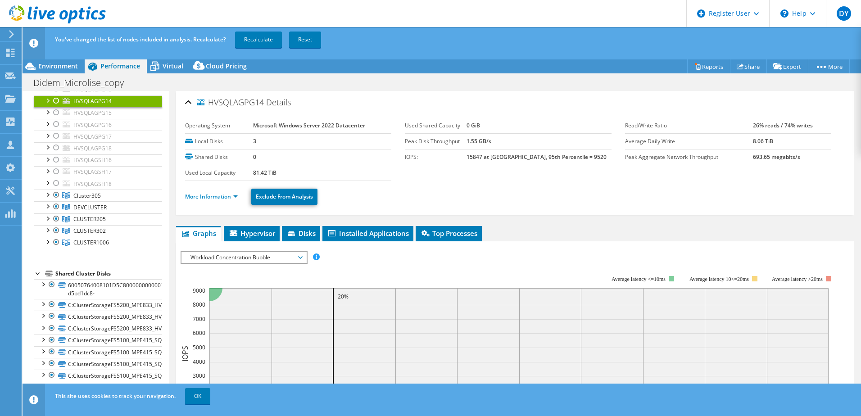
scroll to position [675, 0]
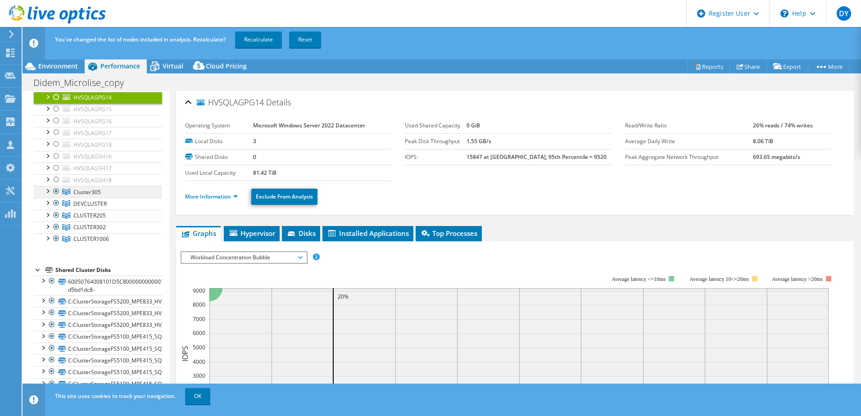
click at [48, 192] on div at bounding box center [47, 190] width 9 height 9
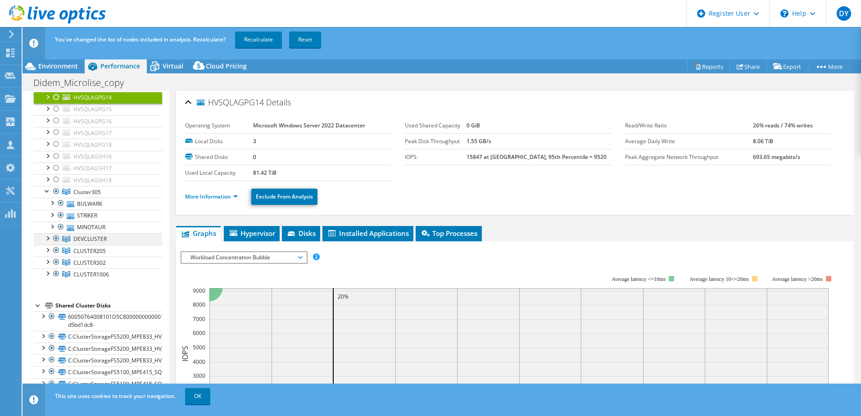
click at [50, 239] on div at bounding box center [47, 237] width 9 height 9
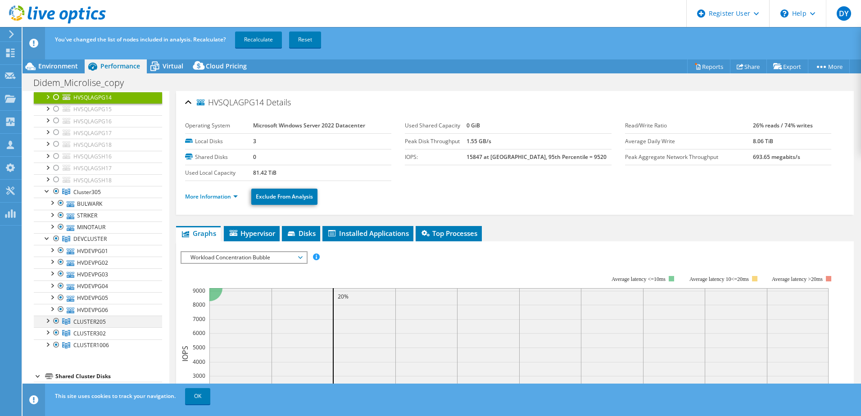
click at [45, 319] on div at bounding box center [47, 320] width 9 height 9
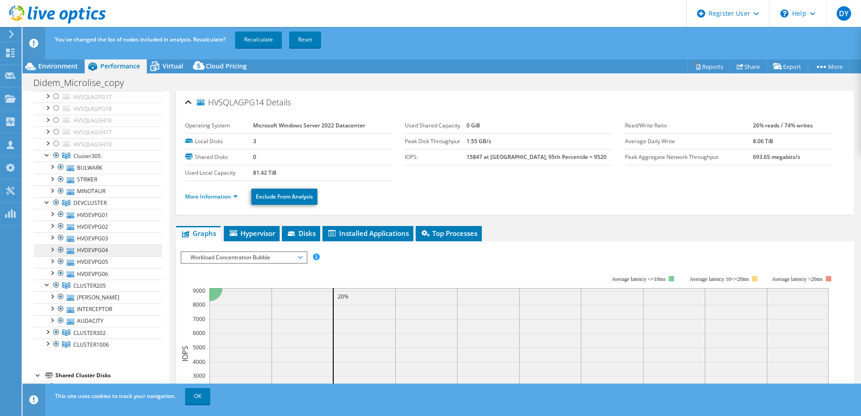
scroll to position [765, 0]
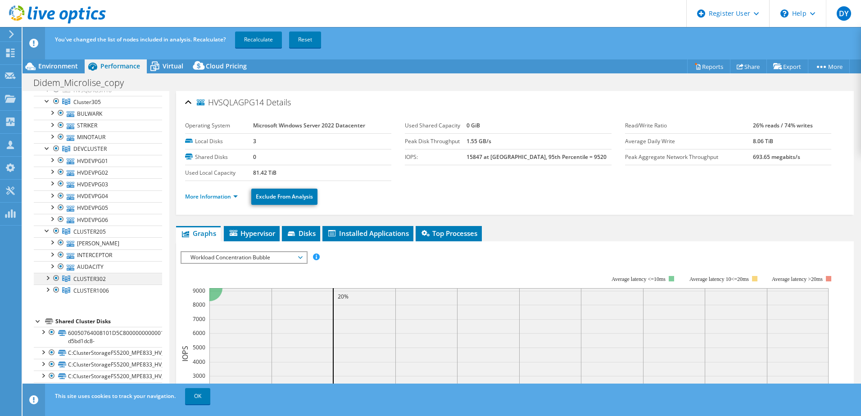
click at [50, 277] on div at bounding box center [47, 277] width 9 height 9
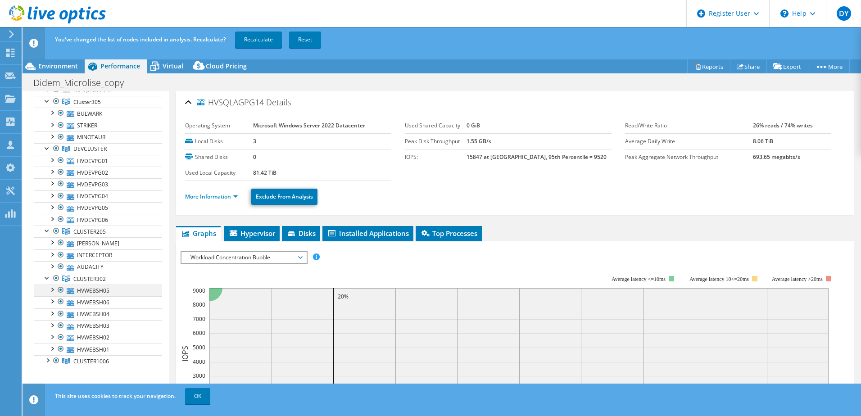
scroll to position [811, 0]
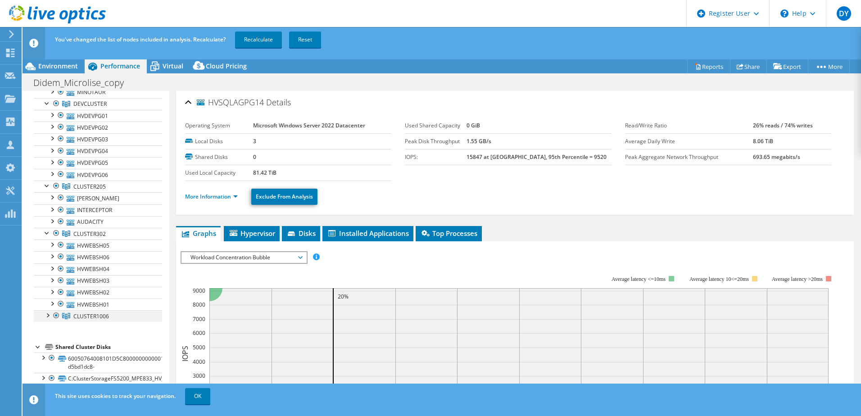
click at [48, 316] on div at bounding box center [47, 314] width 9 height 9
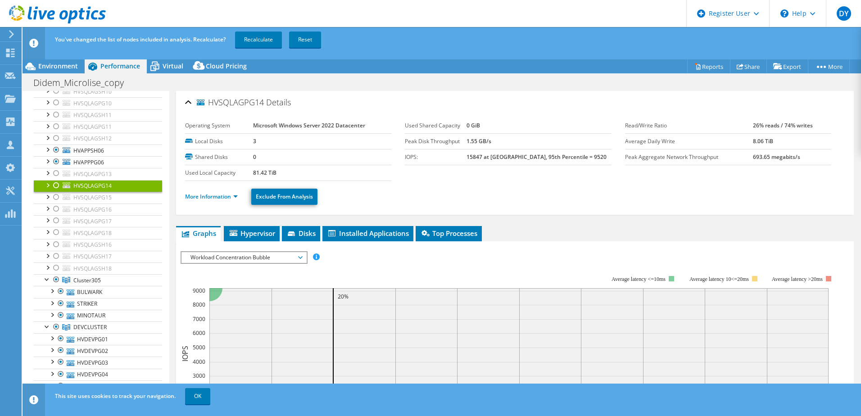
scroll to position [585, 0]
click at [272, 41] on link "Recalculate" at bounding box center [258, 40] width 47 height 16
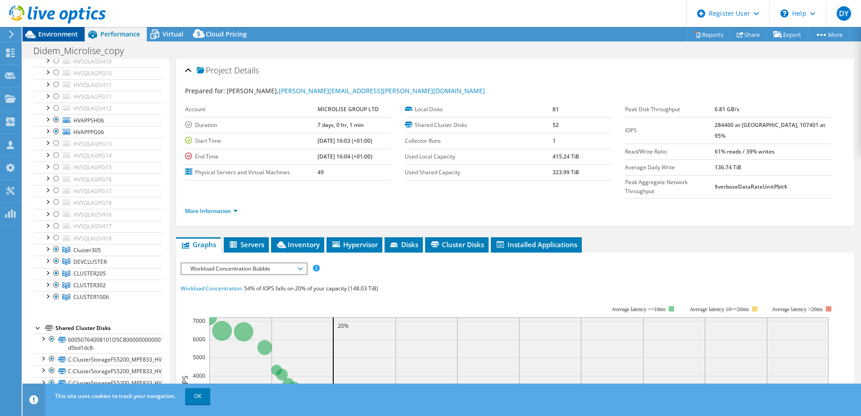
click at [55, 37] on span "Environment" at bounding box center [58, 34] width 40 height 9
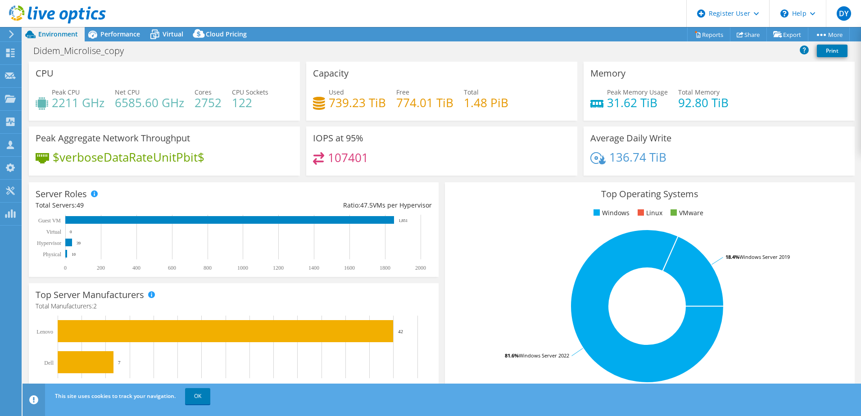
click at [344, 163] on h4 "107401" at bounding box center [348, 158] width 41 height 10
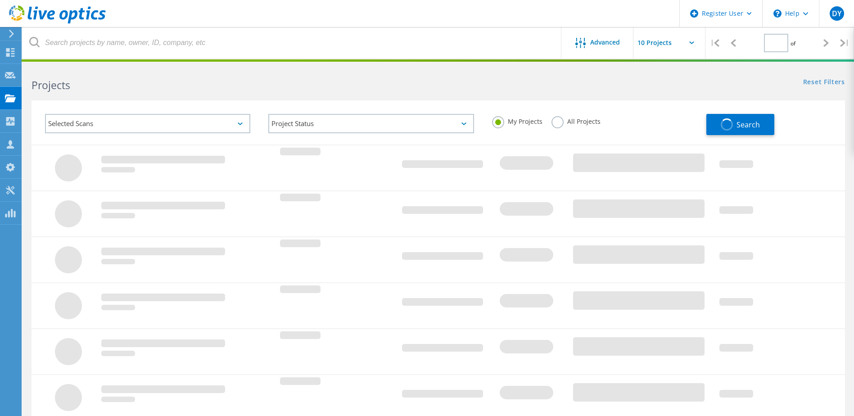
type input "1"
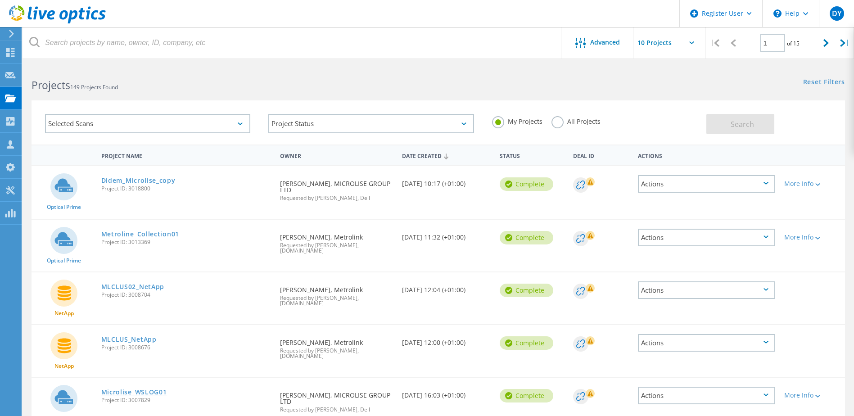
click at [138, 389] on link "Microlise_WSLOG01" at bounding box center [134, 392] width 66 height 6
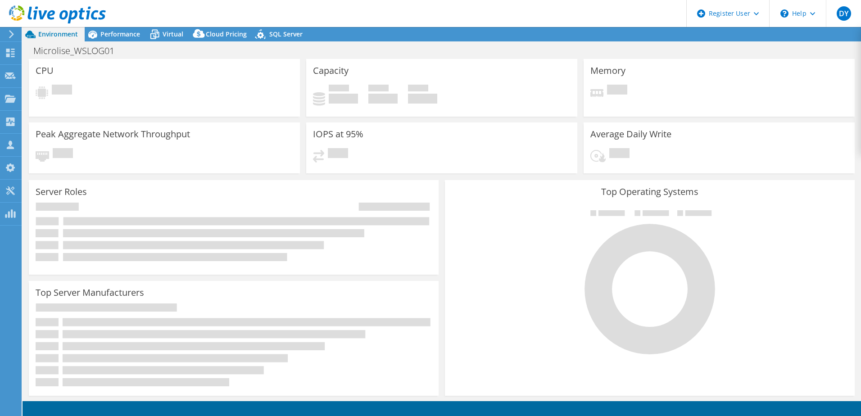
select select "USD"
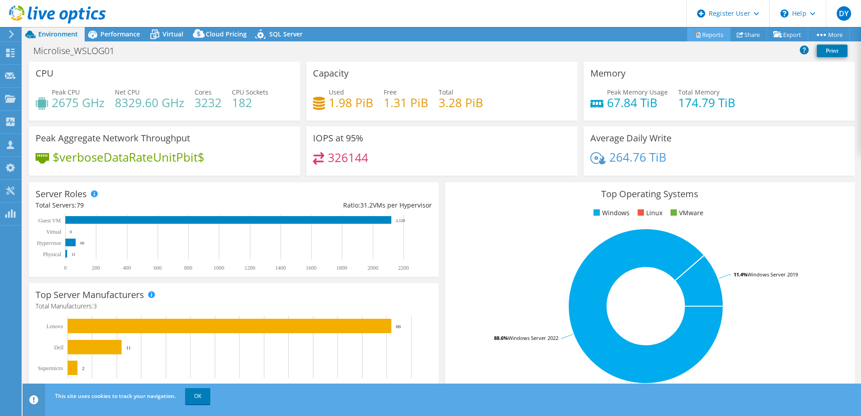
click at [704, 36] on link "Reports" at bounding box center [708, 34] width 43 height 14
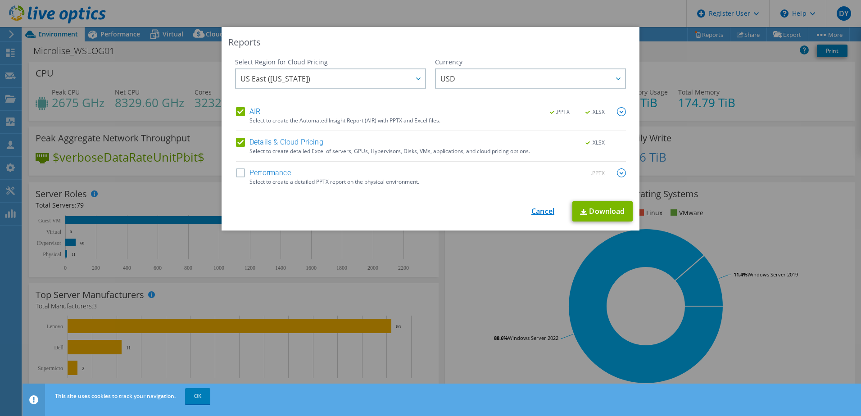
click at [531, 212] on link "Cancel" at bounding box center [542, 211] width 23 height 9
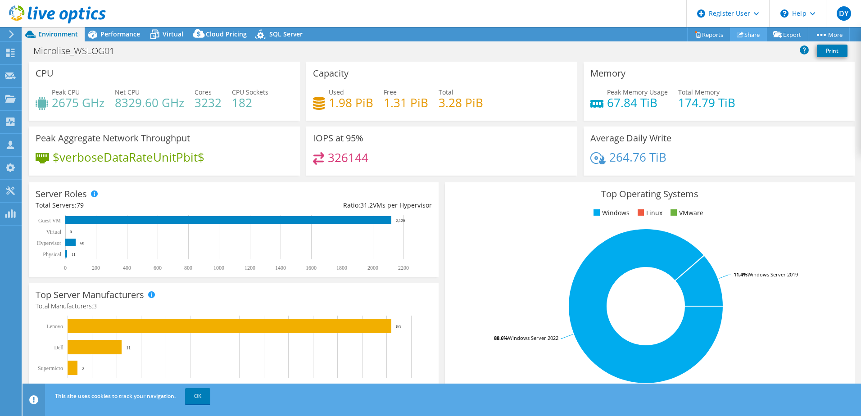
click at [742, 34] on link "Share" at bounding box center [748, 34] width 37 height 14
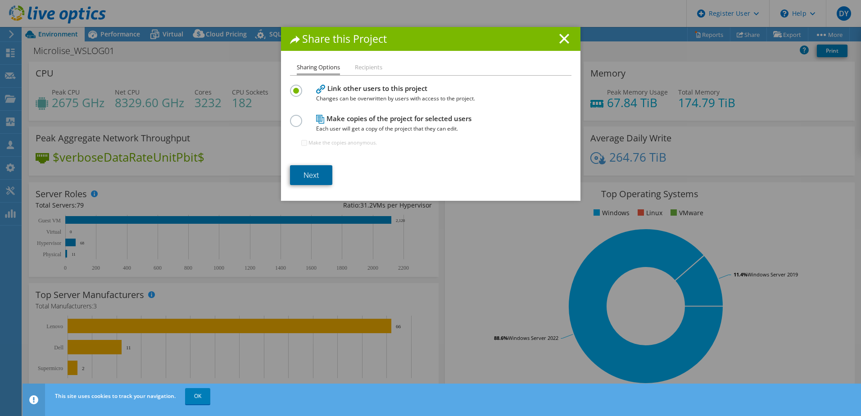
click at [303, 171] on link "Next" at bounding box center [311, 175] width 42 height 20
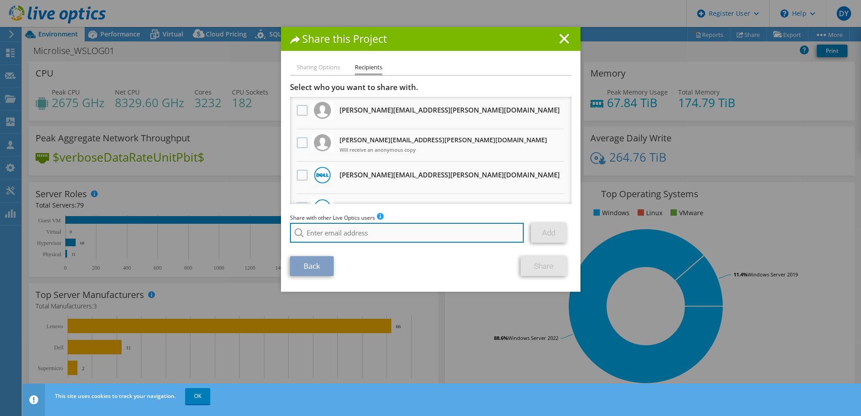
click at [313, 232] on input "search" at bounding box center [407, 233] width 234 height 20
paste input "Tony Brown <tony.brown@microlise.com>"
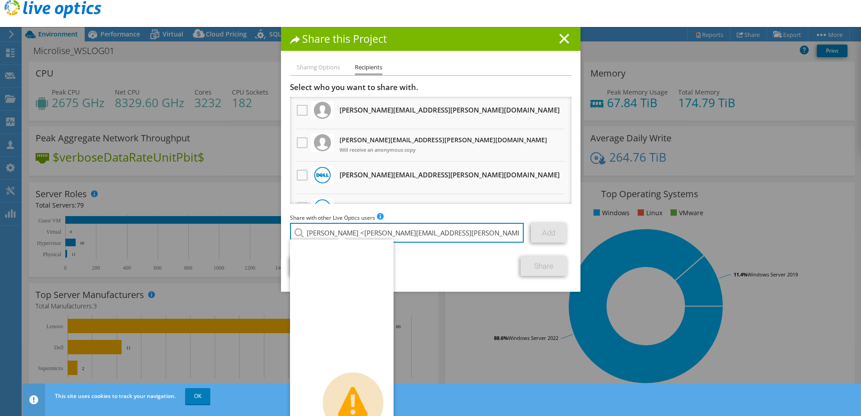
type input "Tony Brown <tony.brown@microlise.com>"
click at [430, 272] on div "Back Share" at bounding box center [430, 266] width 281 height 20
click at [457, 258] on div "Back Share" at bounding box center [430, 266] width 281 height 20
click at [344, 232] on input "Tony Brown <tony.brown@microlise.com>" at bounding box center [407, 233] width 234 height 20
drag, startPoint x: 348, startPoint y: 232, endPoint x: 264, endPoint y: 230, distance: 83.3
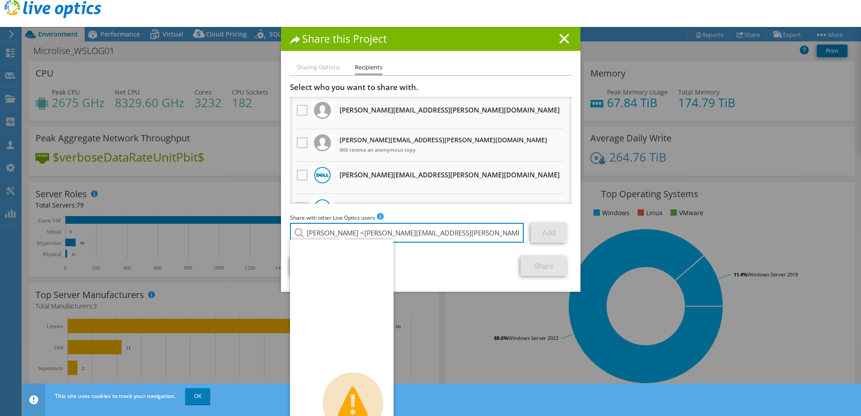
click at [264, 230] on div "Share this Project Sharing Options Recipients Link other users to this project …" at bounding box center [430, 208] width 861 height 362
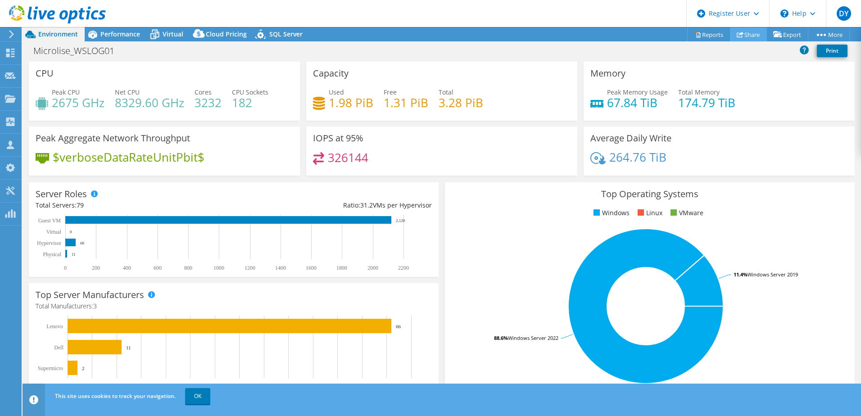
click at [749, 39] on link "Share" at bounding box center [748, 34] width 37 height 14
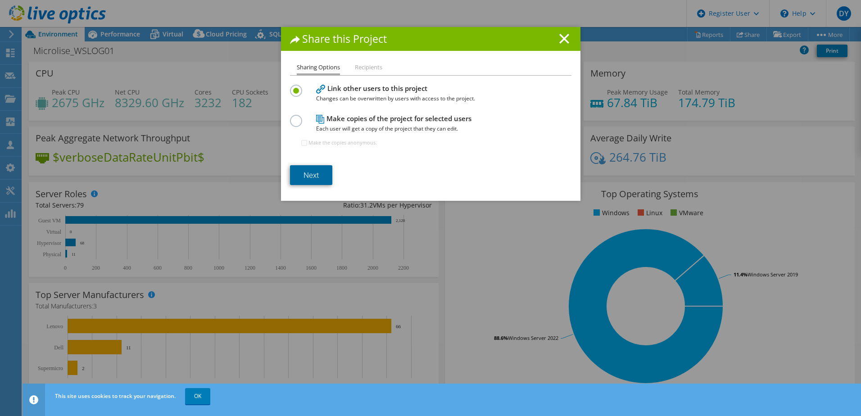
click at [303, 170] on link "Next" at bounding box center [311, 175] width 42 height 20
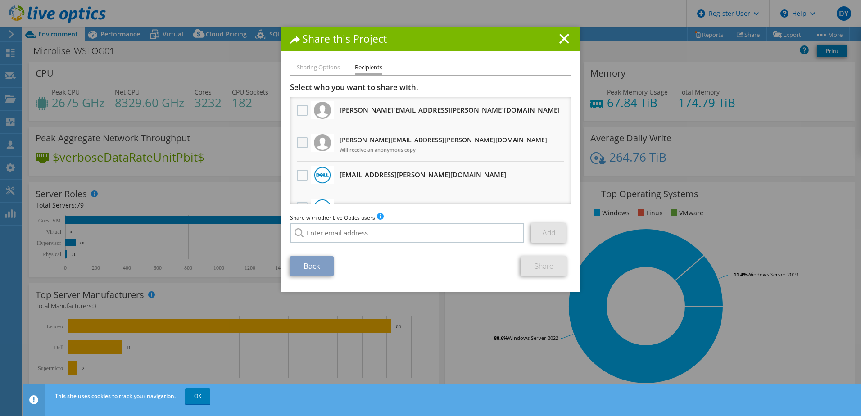
click at [299, 142] on label at bounding box center [303, 142] width 13 height 11
click at [0, 0] on input "checkbox" at bounding box center [0, 0] width 0 height 0
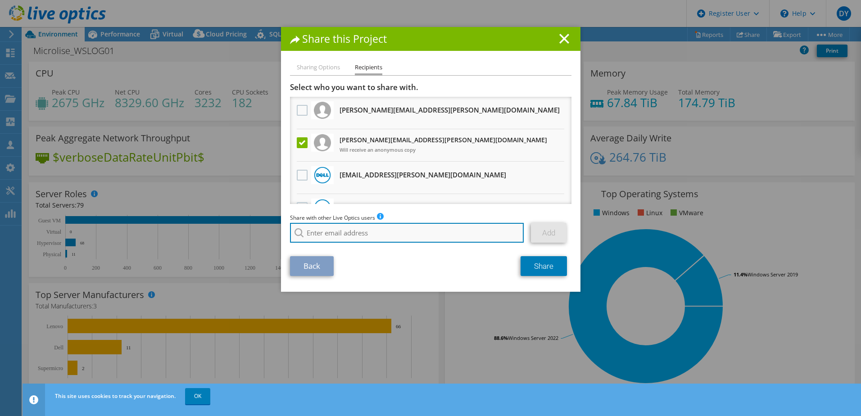
click at [335, 224] on input "search" at bounding box center [407, 233] width 234 height 20
paste input "Tony Brown <tony.brown@microlise.com>"
type input "Tony Brown <tony.brown@microlise.com>"
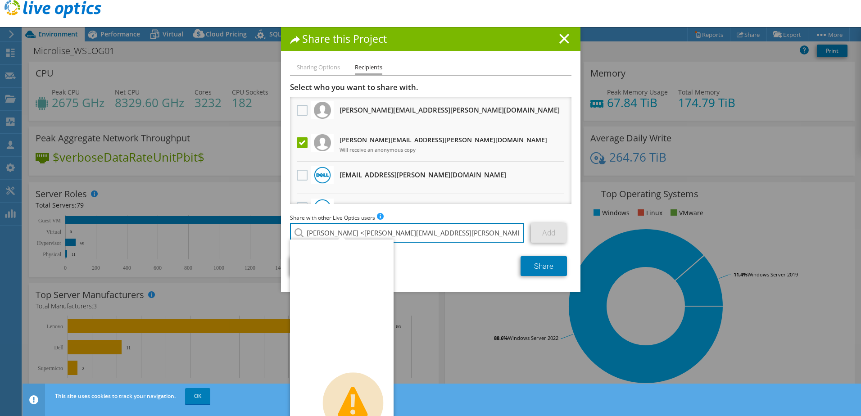
drag, startPoint x: 450, startPoint y: 232, endPoint x: 274, endPoint y: 235, distance: 175.6
click at [274, 235] on div "Share this Project Sharing Options Recipients Link other users to this project …" at bounding box center [430, 208] width 861 height 362
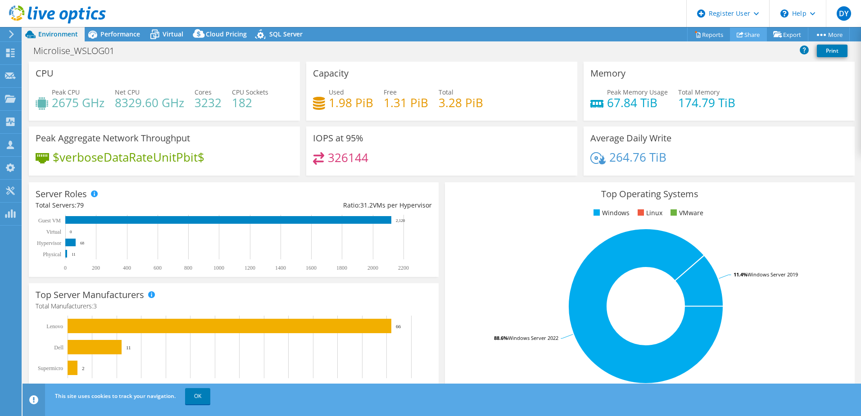
click at [745, 30] on link "Share" at bounding box center [748, 34] width 37 height 14
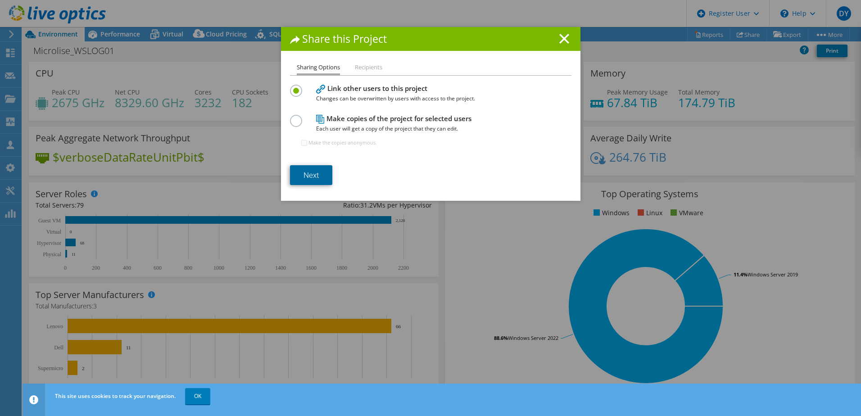
click at [300, 174] on link "Next" at bounding box center [311, 175] width 42 height 20
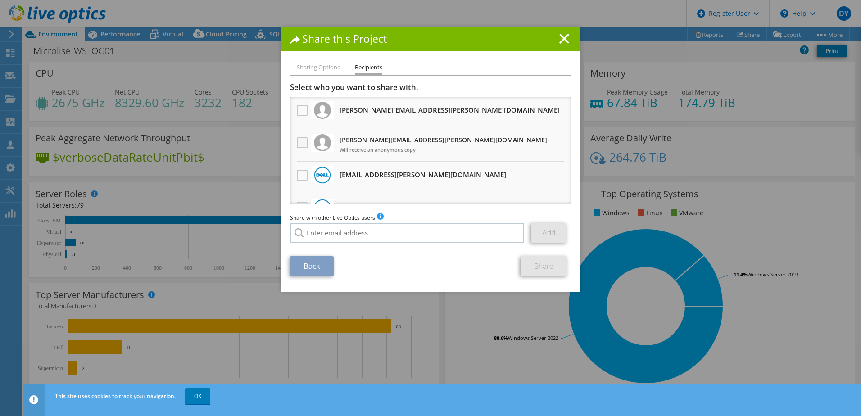
click at [297, 143] on label at bounding box center [303, 142] width 13 height 11
click at [0, 0] on input "checkbox" at bounding box center [0, 0] width 0 height 0
click at [301, 109] on label at bounding box center [303, 110] width 13 height 11
click at [0, 0] on input "checkbox" at bounding box center [0, 0] width 0 height 0
click at [299, 112] on label at bounding box center [303, 110] width 13 height 11
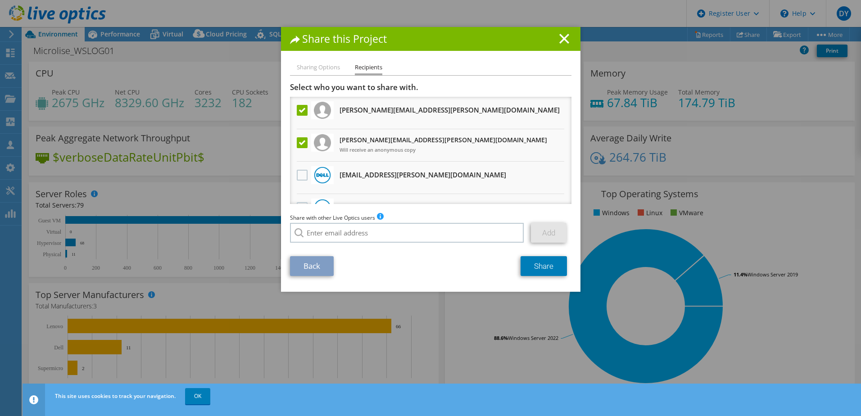
click at [0, 0] on input "checkbox" at bounding box center [0, 0] width 0 height 0
click at [364, 144] on h3 "tony.brown@microlise.com Will receive an anonymous copy" at bounding box center [444, 145] width 208 height 24
click at [544, 271] on link "Share" at bounding box center [544, 266] width 46 height 20
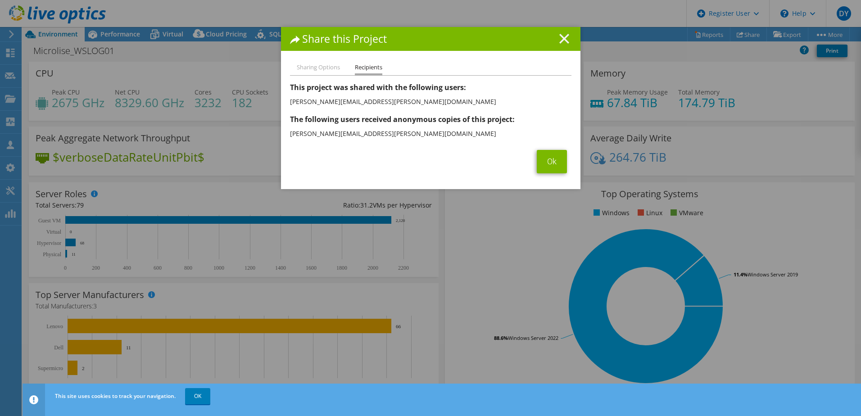
click at [562, 40] on line at bounding box center [564, 38] width 9 height 9
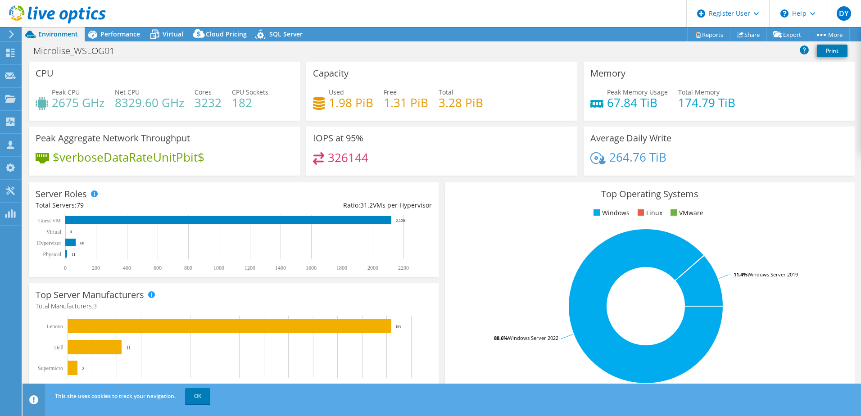
click at [476, 238] on rect at bounding box center [646, 306] width 388 height 158
click at [47, 100] on div "Projects" at bounding box center [42, 99] width 43 height 23
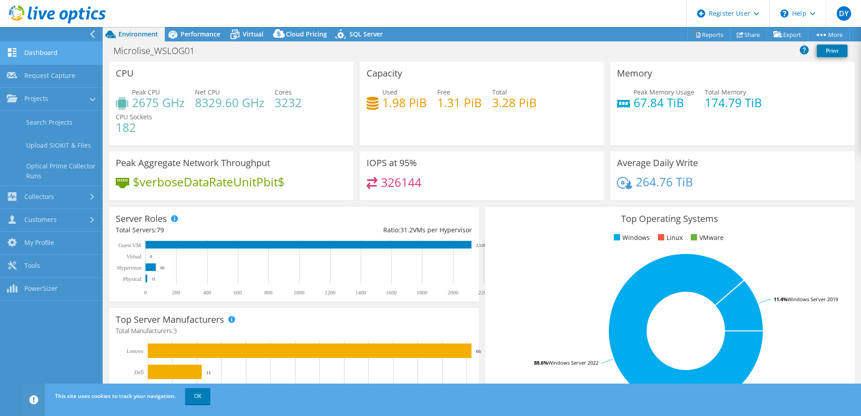
click at [47, 53] on link "Dashboard" at bounding box center [51, 53] width 103 height 23
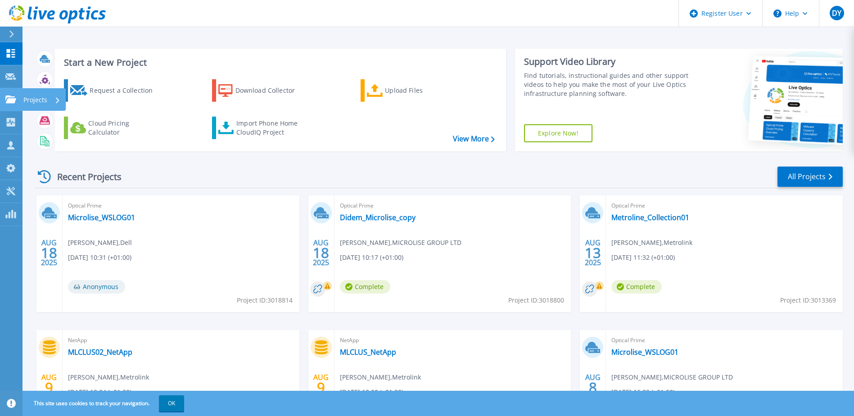
click at [41, 102] on p "Projects" at bounding box center [35, 99] width 24 height 23
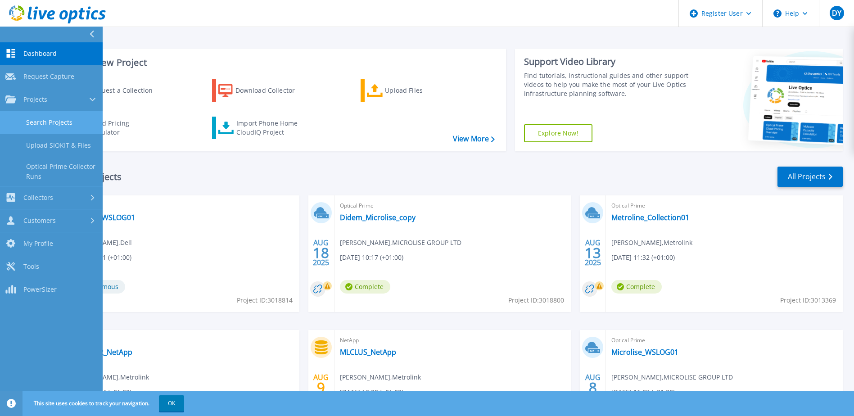
click at [46, 121] on link "Search Projects" at bounding box center [51, 122] width 103 height 23
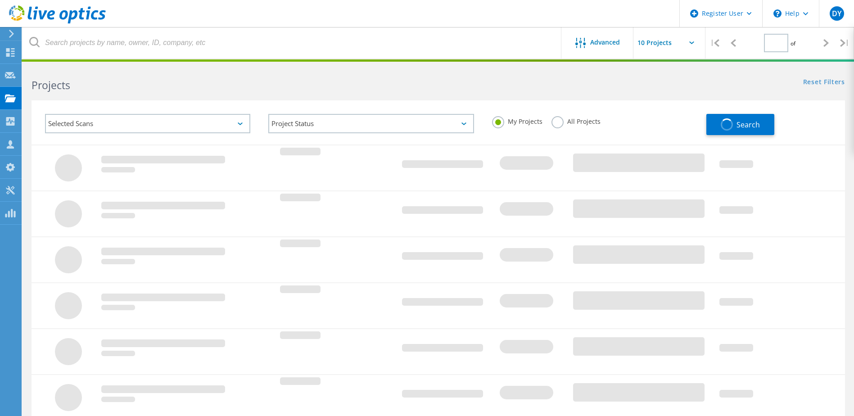
type input "1"
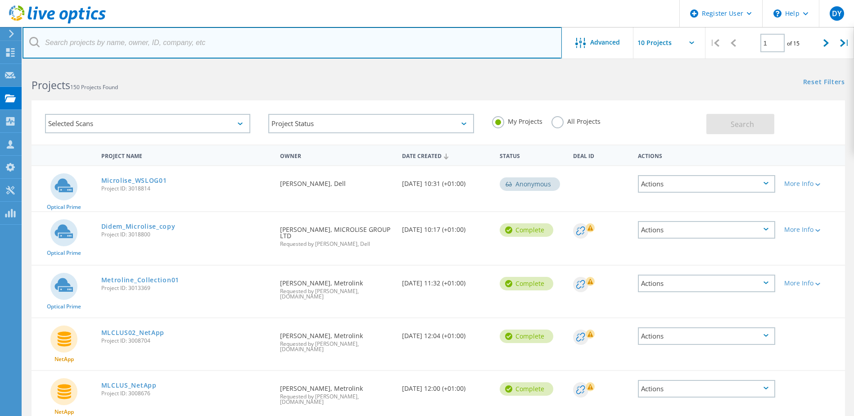
click at [155, 41] on input "text" at bounding box center [292, 43] width 539 height 32
type input "nufarm"
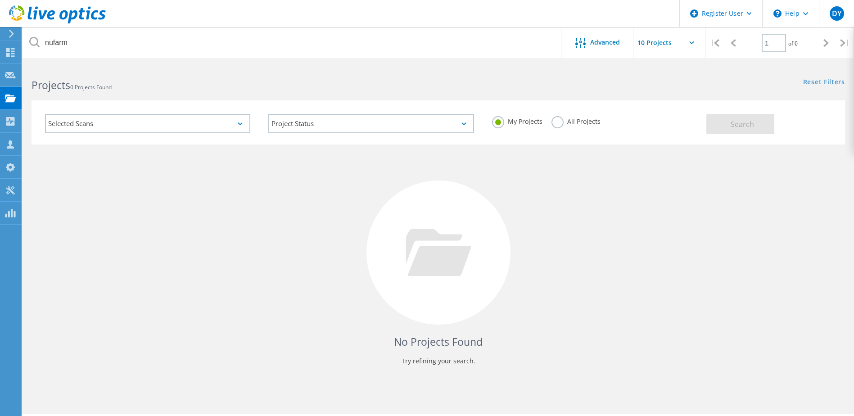
click at [562, 126] on div "All Projects" at bounding box center [576, 122] width 49 height 13
click at [553, 122] on label "All Projects" at bounding box center [576, 120] width 49 height 9
click at [0, 0] on input "All Projects" at bounding box center [0, 0] width 0 height 0
click at [716, 118] on button "Search" at bounding box center [741, 124] width 68 height 20
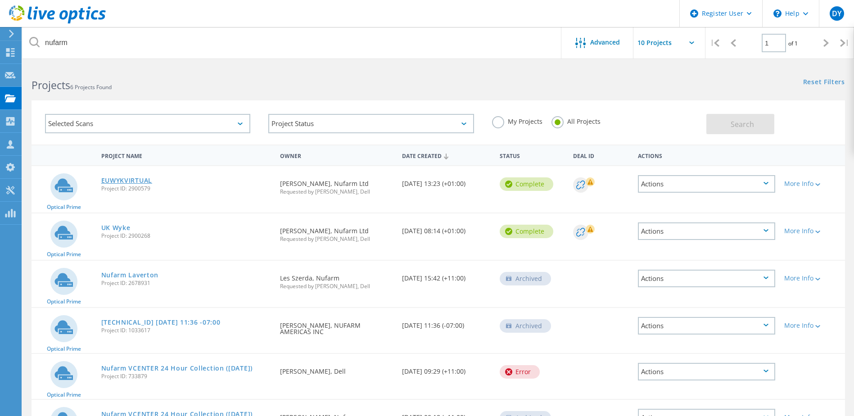
click at [117, 180] on link "EUWYKVIRTUAL" at bounding box center [126, 180] width 51 height 6
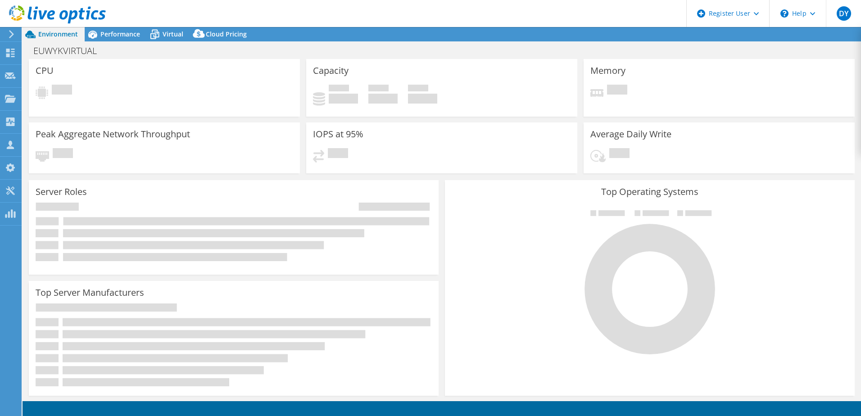
select select "USD"
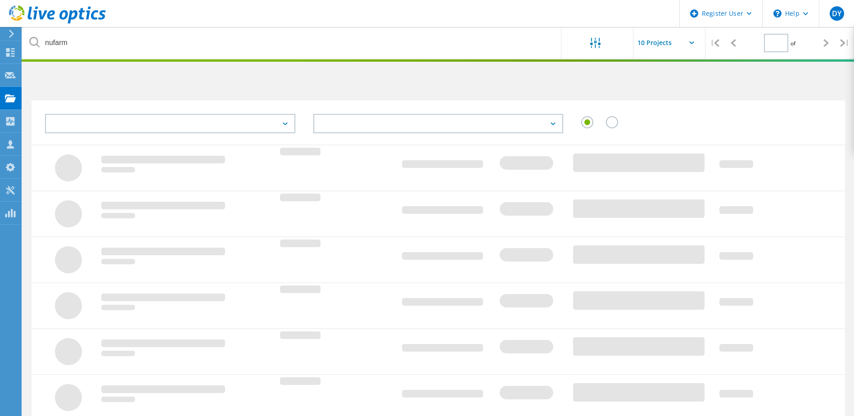
type input "1"
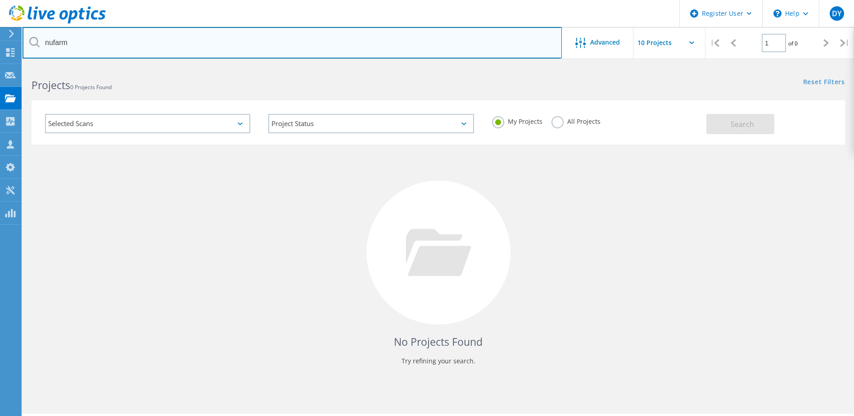
click at [69, 48] on input "nufarm" at bounding box center [292, 43] width 539 height 32
click at [69, 47] on input "nufarm" at bounding box center [292, 43] width 539 height 32
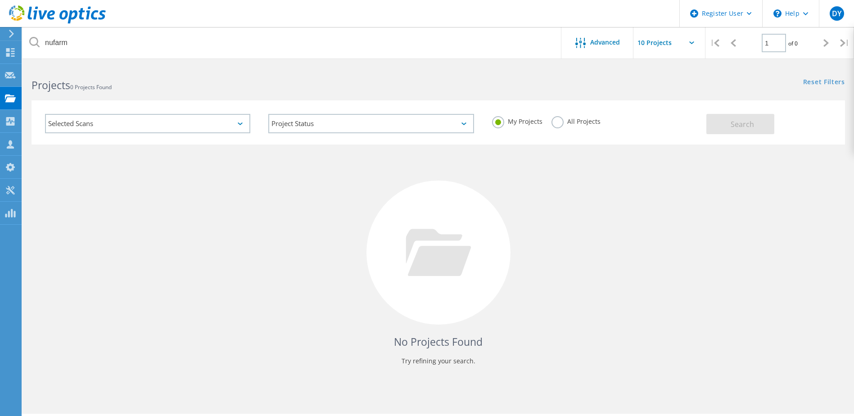
click at [560, 117] on label "All Projects" at bounding box center [576, 120] width 49 height 9
click at [0, 0] on input "All Projects" at bounding box center [0, 0] width 0 height 0
click at [754, 133] on button "Search" at bounding box center [741, 124] width 68 height 20
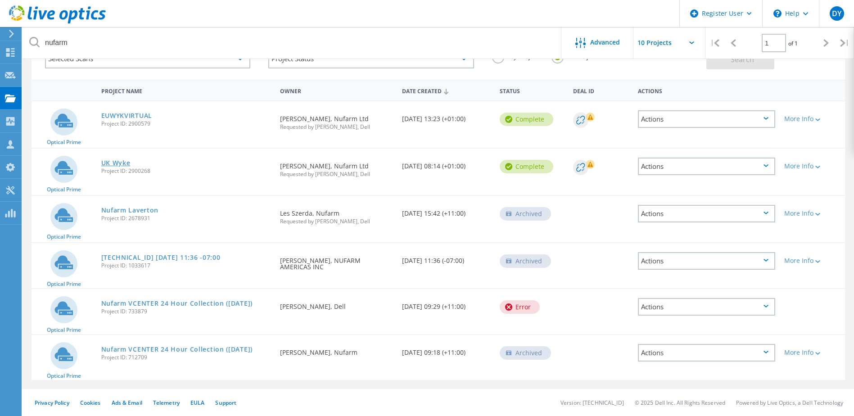
scroll to position [20, 0]
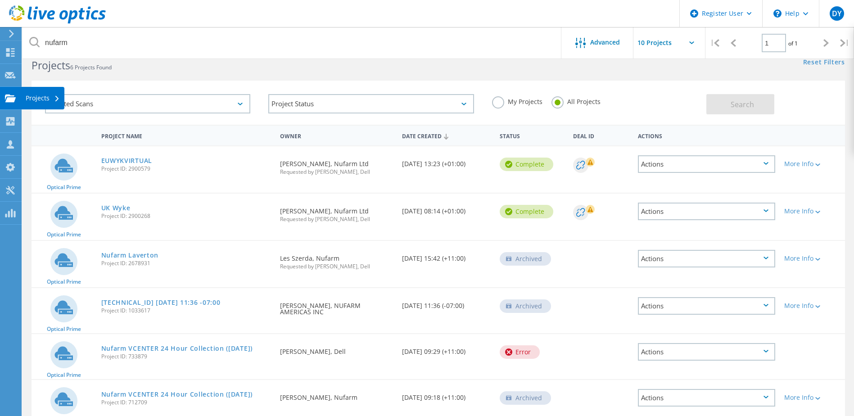
click at [48, 103] on div "Projects" at bounding box center [42, 98] width 43 height 23
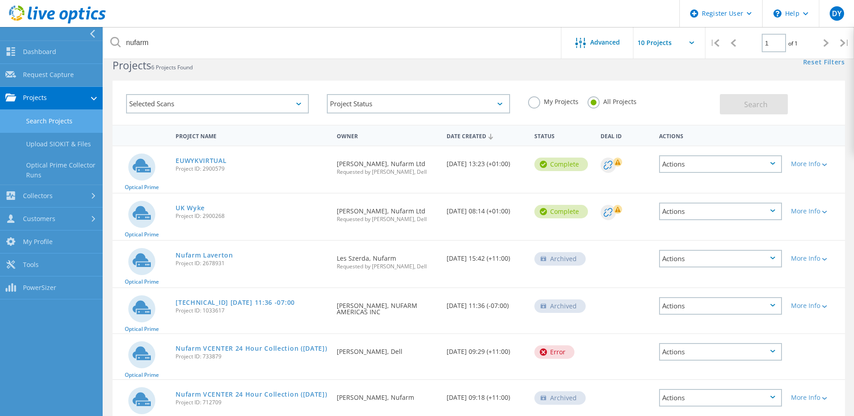
click at [55, 123] on link "Search Projects" at bounding box center [51, 121] width 103 height 23
click at [40, 53] on link "Dashboard" at bounding box center [51, 52] width 103 height 23
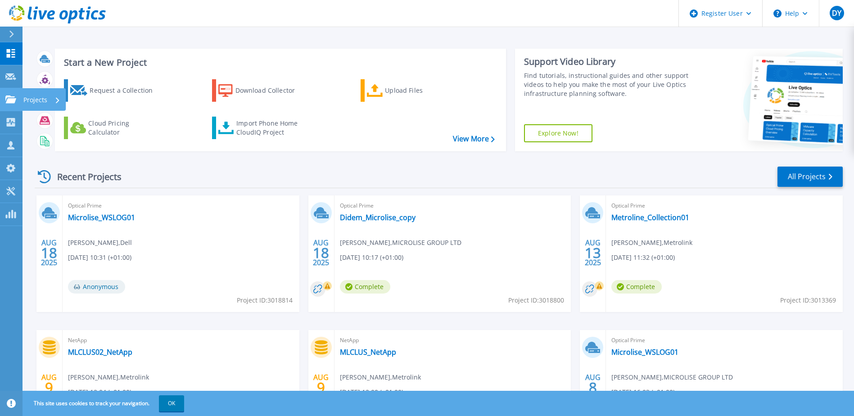
click at [32, 100] on p "Projects" at bounding box center [35, 99] width 24 height 23
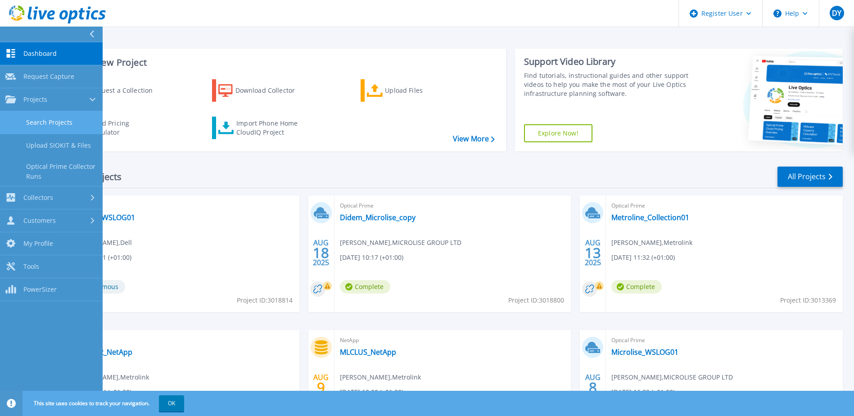
click at [54, 115] on link "Search Projects" at bounding box center [51, 122] width 103 height 23
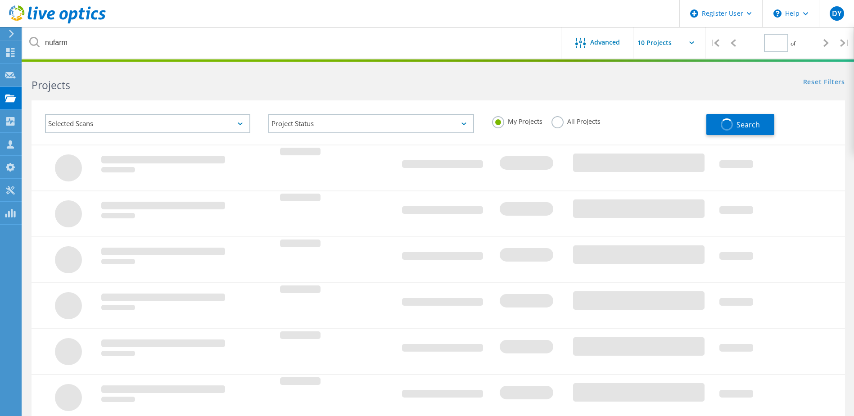
type input "1"
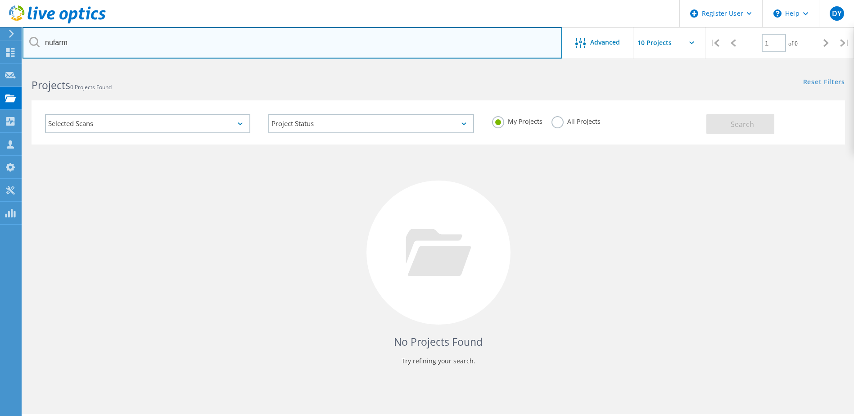
click at [61, 46] on input "nufarm" at bounding box center [292, 43] width 539 height 32
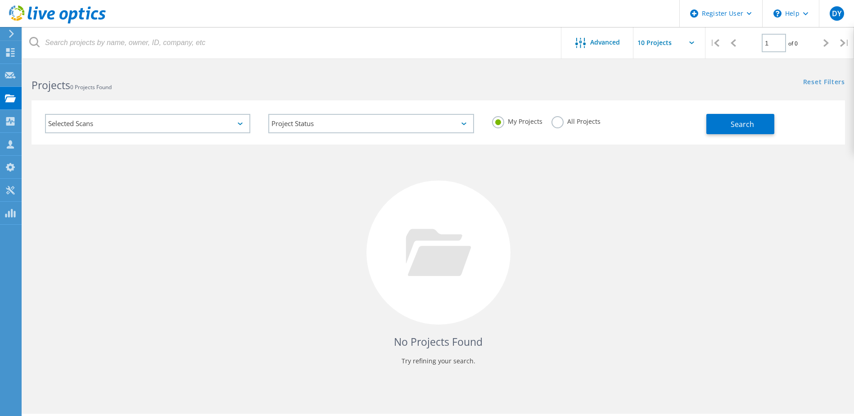
click at [731, 111] on div "Search" at bounding box center [774, 119] width 134 height 29
click at [727, 117] on button "Search" at bounding box center [741, 124] width 68 height 20
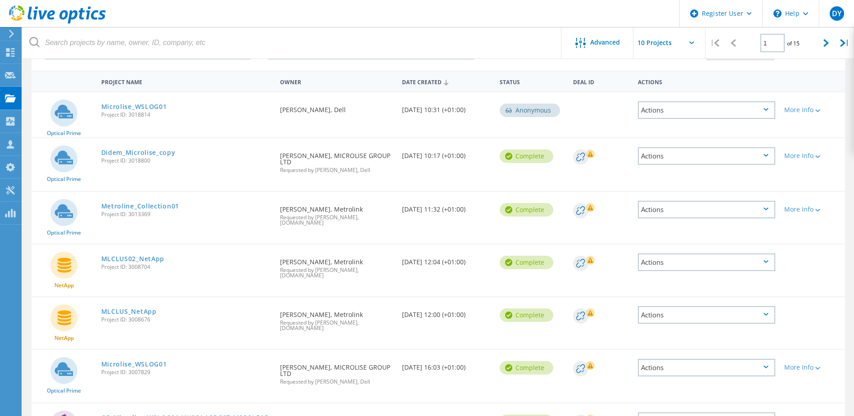
scroll to position [29, 0]
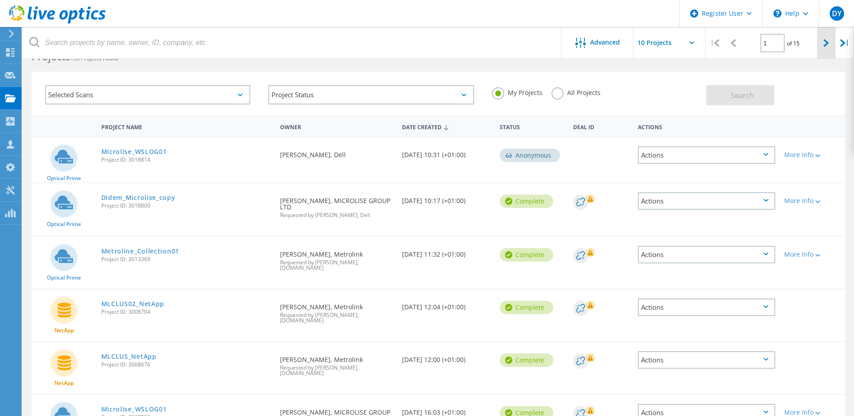
click at [822, 42] on div at bounding box center [826, 43] width 18 height 32
type input "2"
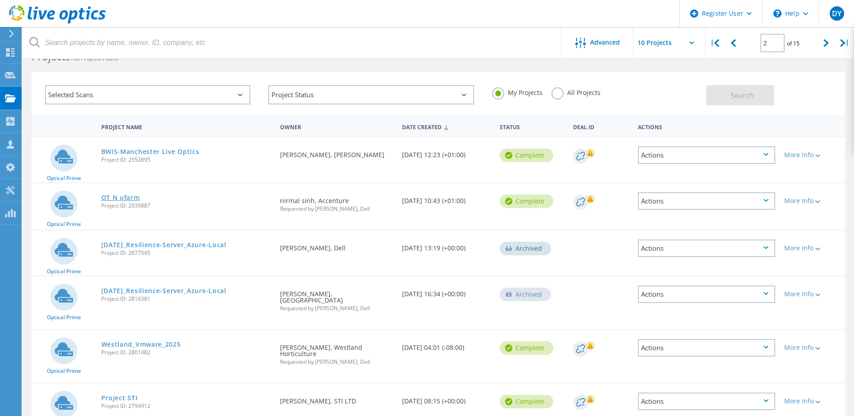
click at [122, 195] on link "OT N ufarm" at bounding box center [120, 198] width 39 height 6
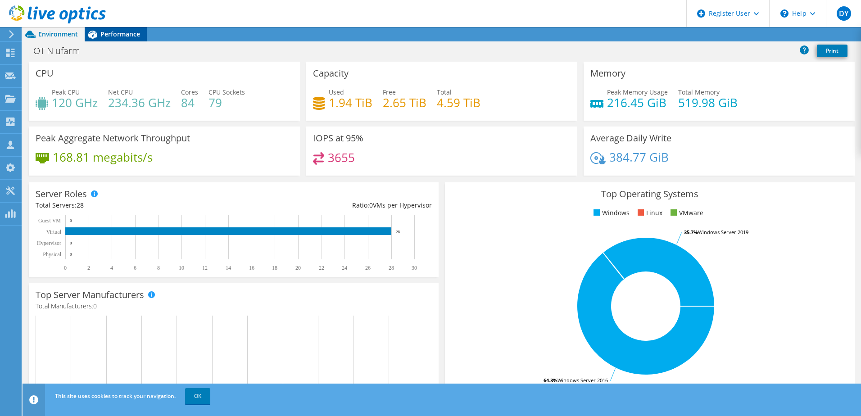
click at [117, 30] on span "Performance" at bounding box center [120, 34] width 40 height 9
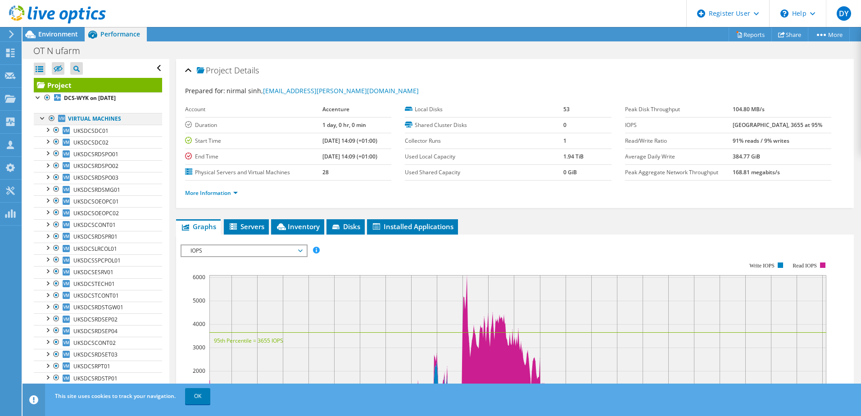
click at [42, 117] on div at bounding box center [42, 117] width 9 height 9
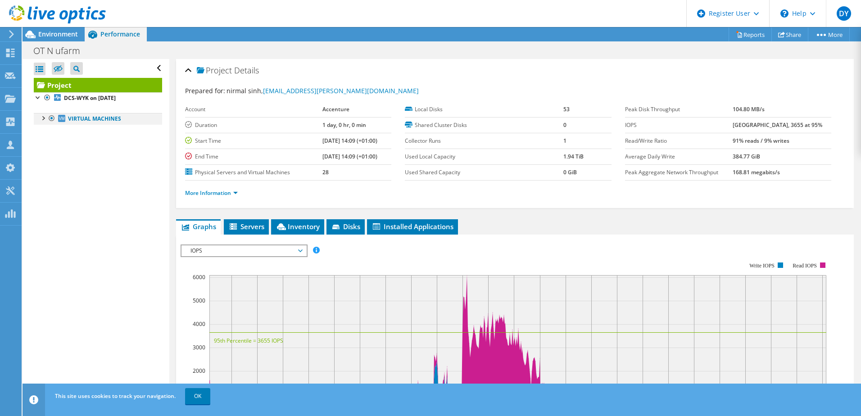
click at [43, 117] on div at bounding box center [42, 117] width 9 height 9
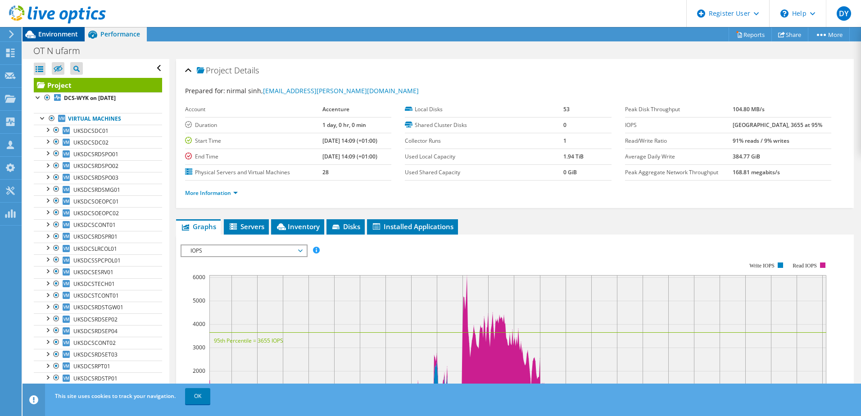
click at [45, 33] on span "Environment" at bounding box center [58, 34] width 40 height 9
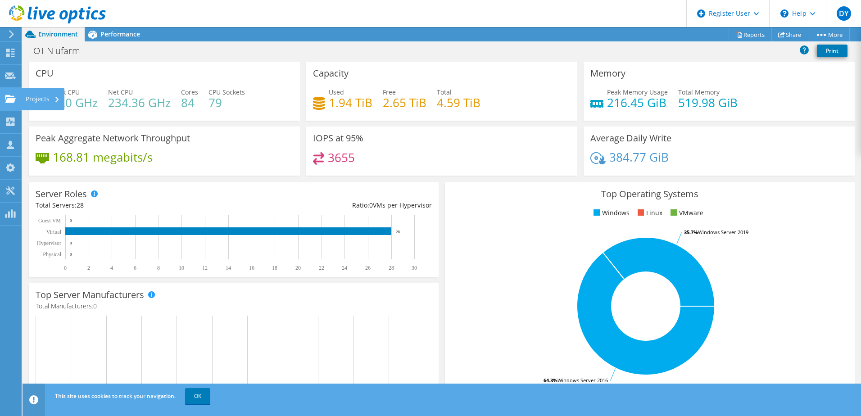
click at [43, 93] on div "Projects" at bounding box center [42, 99] width 43 height 23
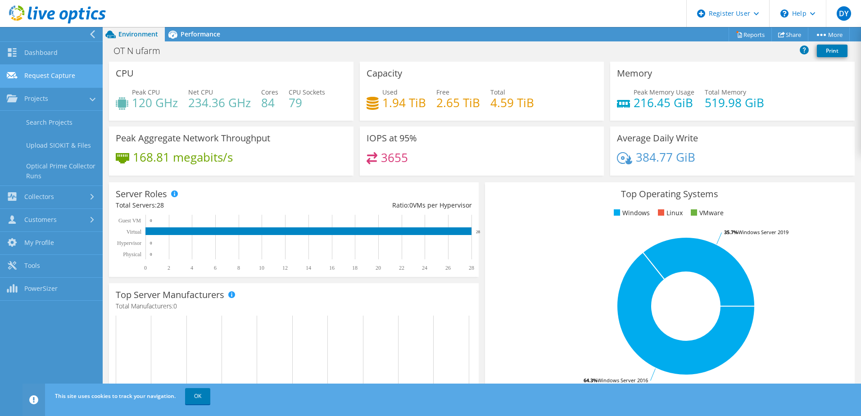
click at [51, 76] on link "Request Capture" at bounding box center [51, 76] width 103 height 23
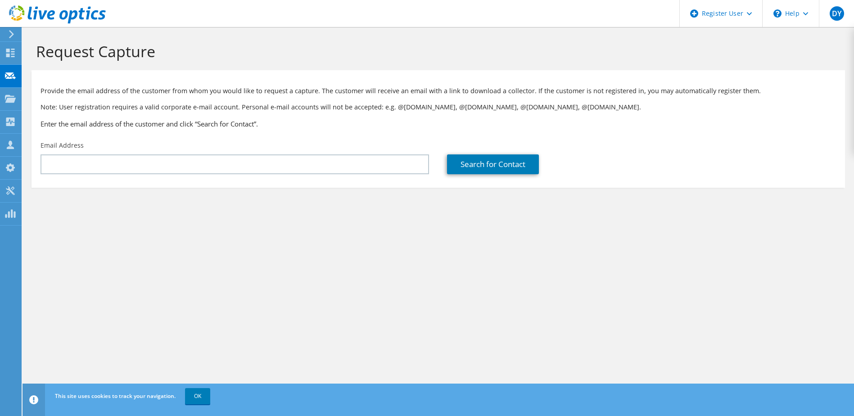
click at [12, 32] on icon at bounding box center [11, 34] width 7 height 8
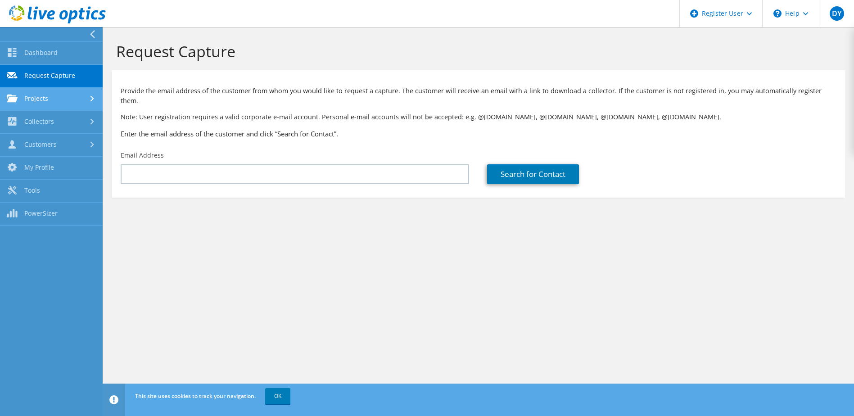
click at [42, 98] on link "Projects" at bounding box center [51, 99] width 103 height 23
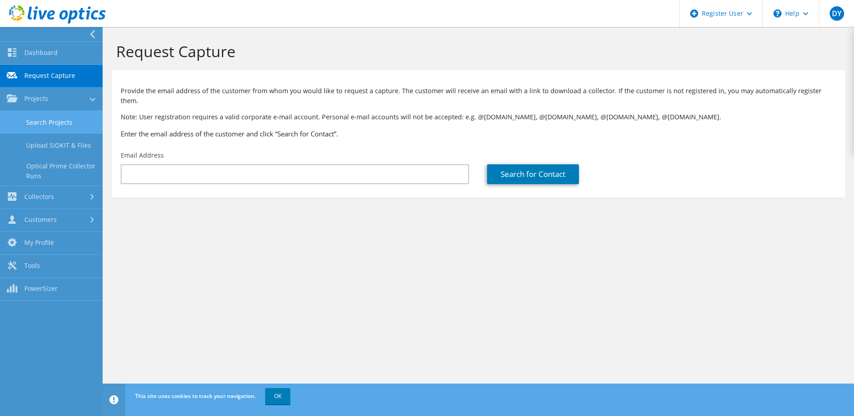
click at [53, 119] on link "Search Projects" at bounding box center [51, 122] width 103 height 23
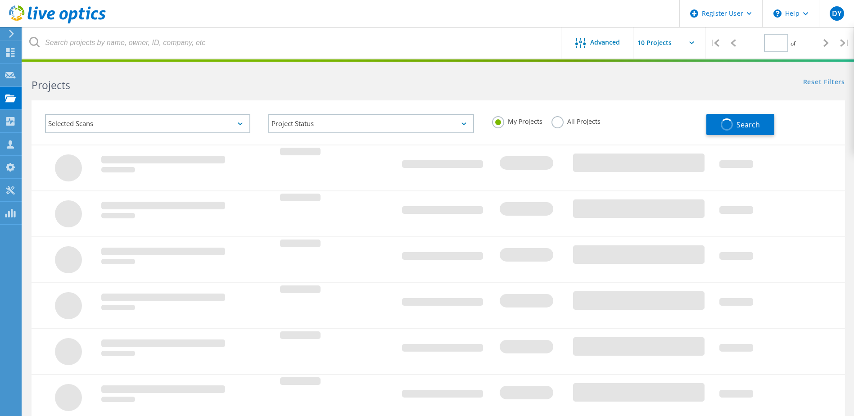
type input "1"
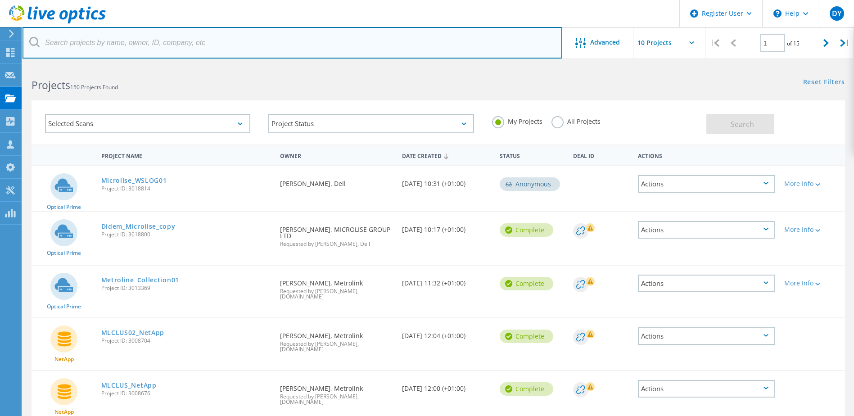
click at [121, 44] on input "text" at bounding box center [292, 43] width 539 height 32
type input "nufarm"
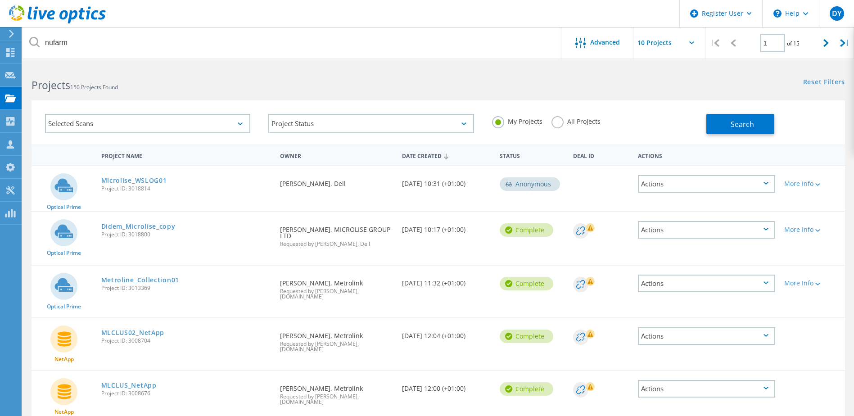
click at [561, 119] on label "All Projects" at bounding box center [576, 120] width 49 height 9
click at [0, 0] on input "All Projects" at bounding box center [0, 0] width 0 height 0
click at [740, 123] on span "Search" at bounding box center [742, 124] width 23 height 10
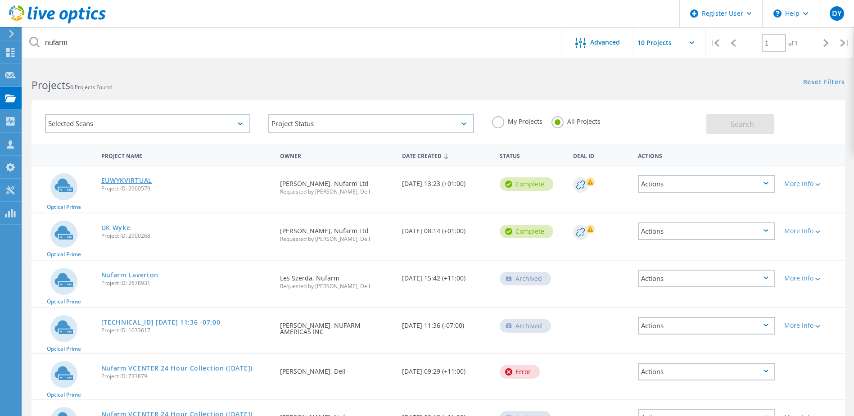
click at [123, 180] on link "EUWYKVIRTUAL" at bounding box center [126, 180] width 51 height 6
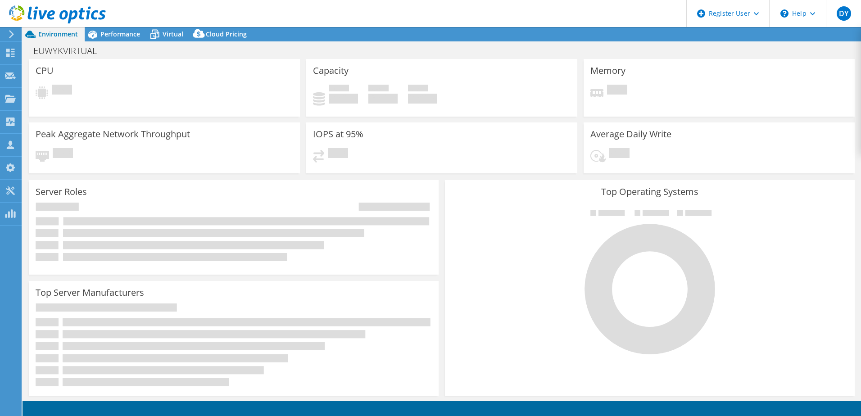
select select "USD"
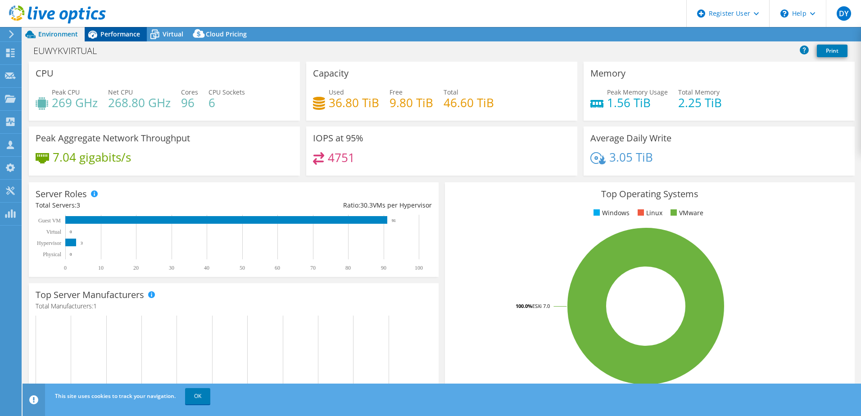
click at [106, 34] on span "Performance" at bounding box center [120, 34] width 40 height 9
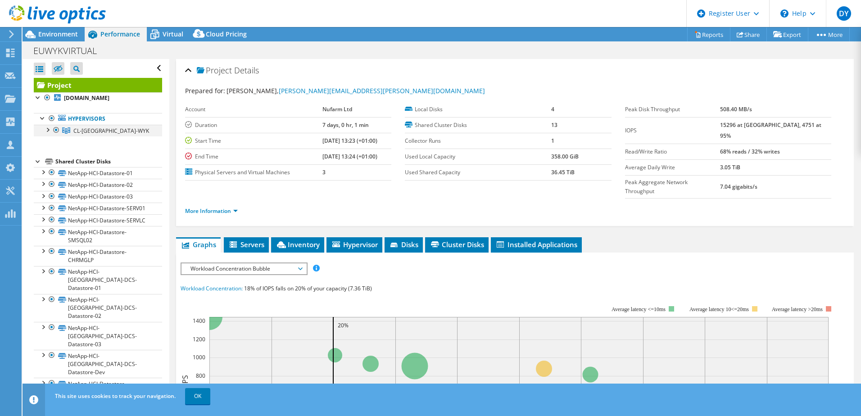
click at [50, 129] on div at bounding box center [47, 129] width 9 height 9
